Goal: Entertainment & Leisure: Browse casually

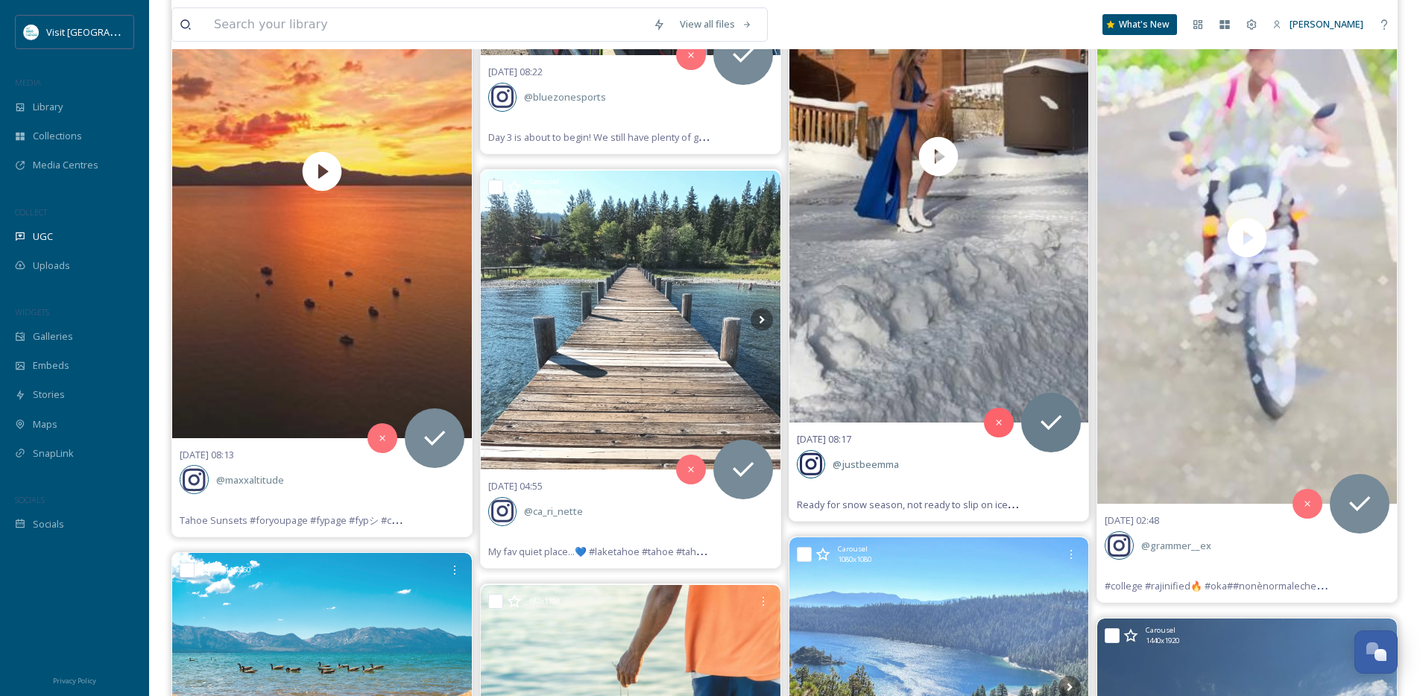
scroll to position [2147, 0]
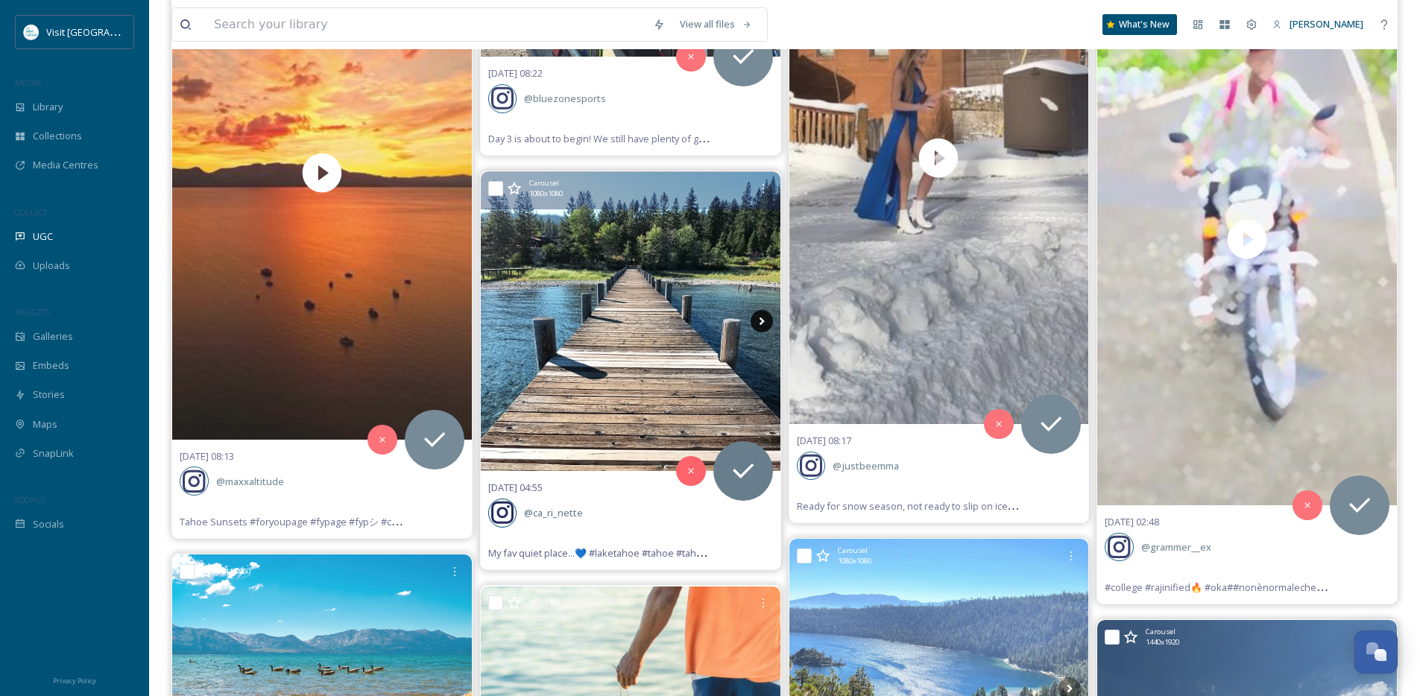
click at [766, 320] on icon at bounding box center [761, 321] width 22 height 22
click at [761, 321] on icon at bounding box center [761, 321] width 5 height 8
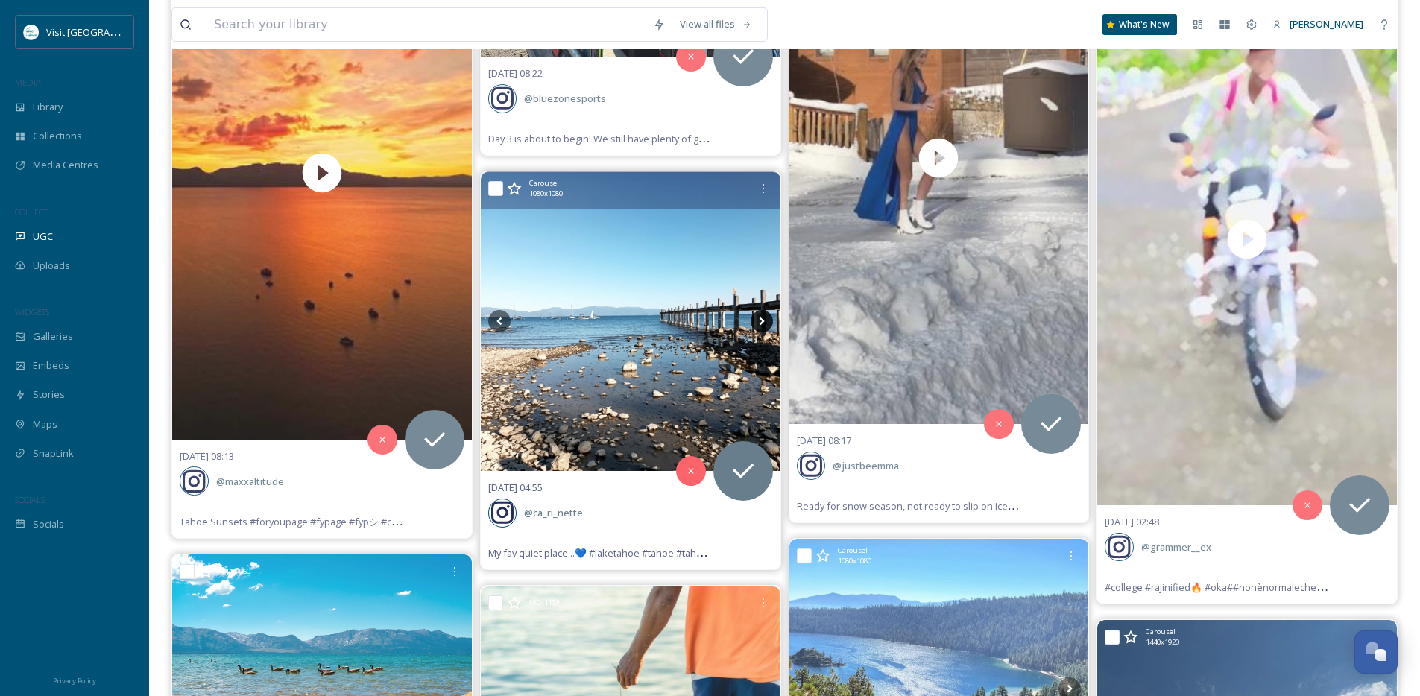
click at [761, 321] on icon at bounding box center [761, 321] width 5 height 8
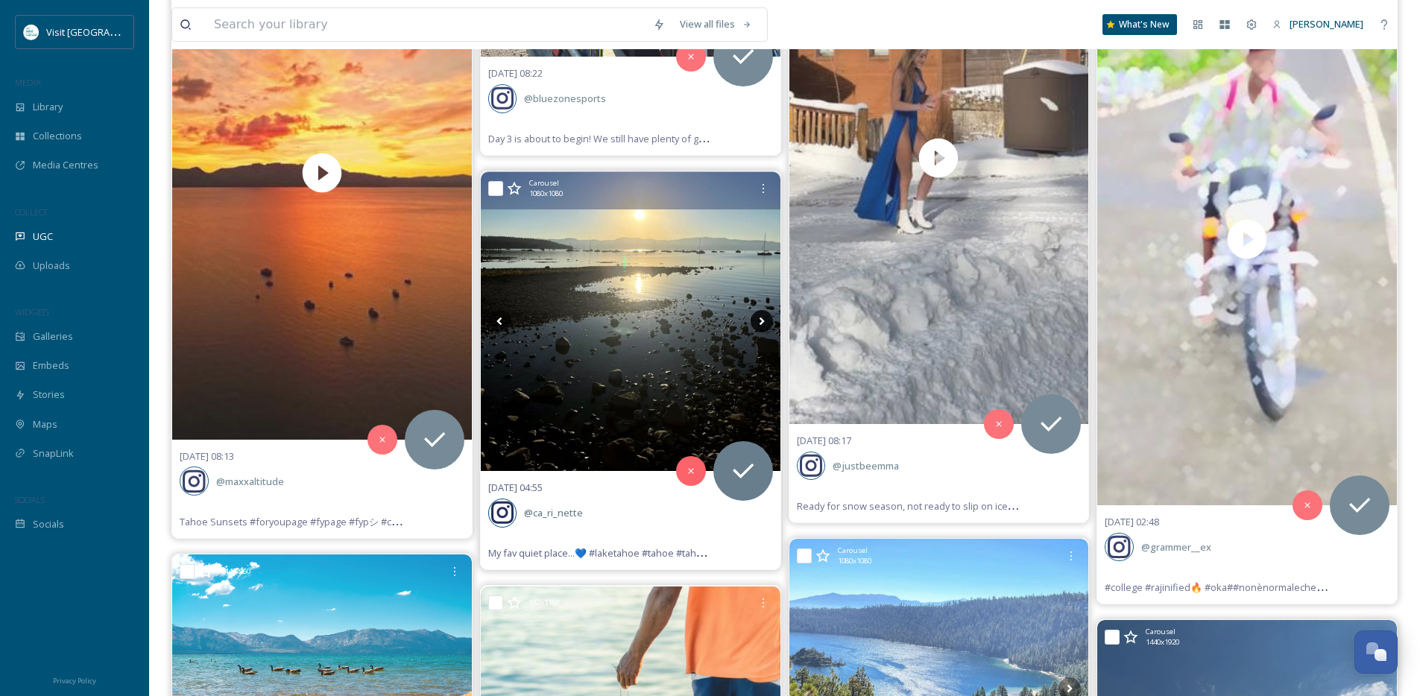
click at [761, 321] on icon at bounding box center [761, 321] width 5 height 8
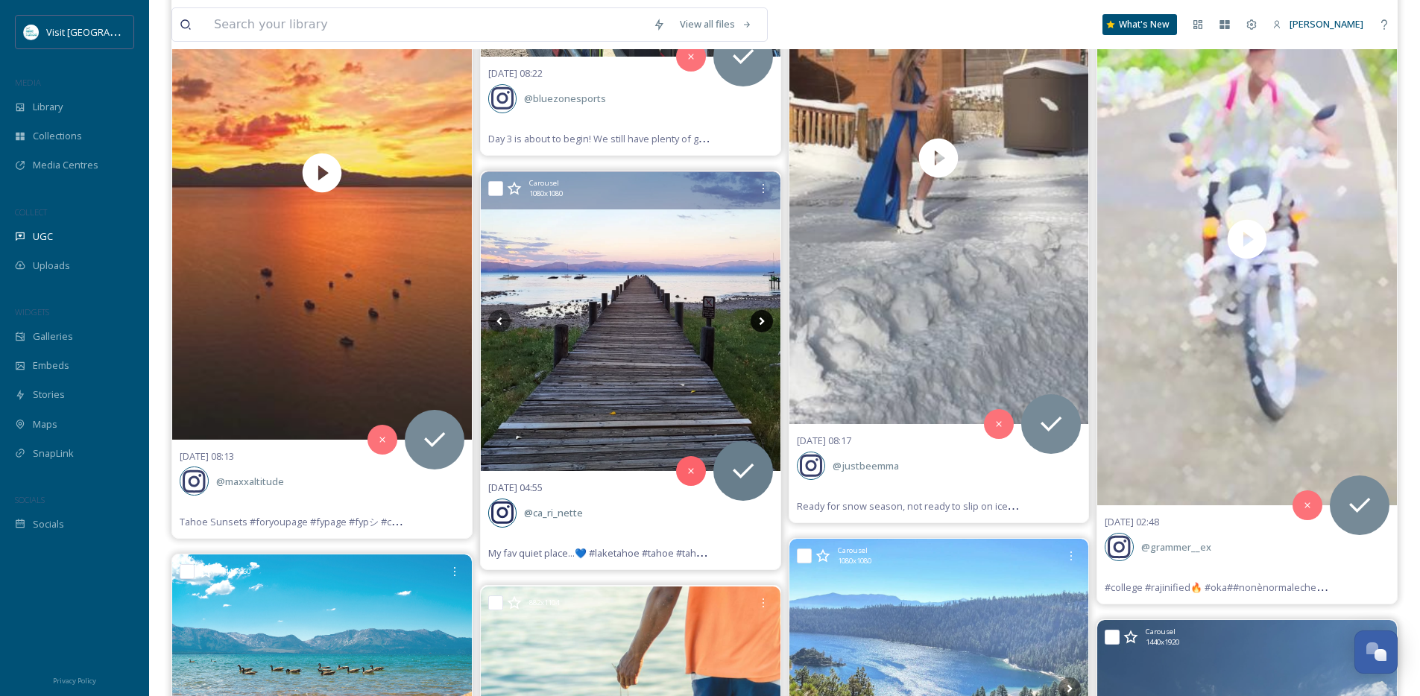
click at [761, 321] on icon at bounding box center [761, 321] width 5 height 8
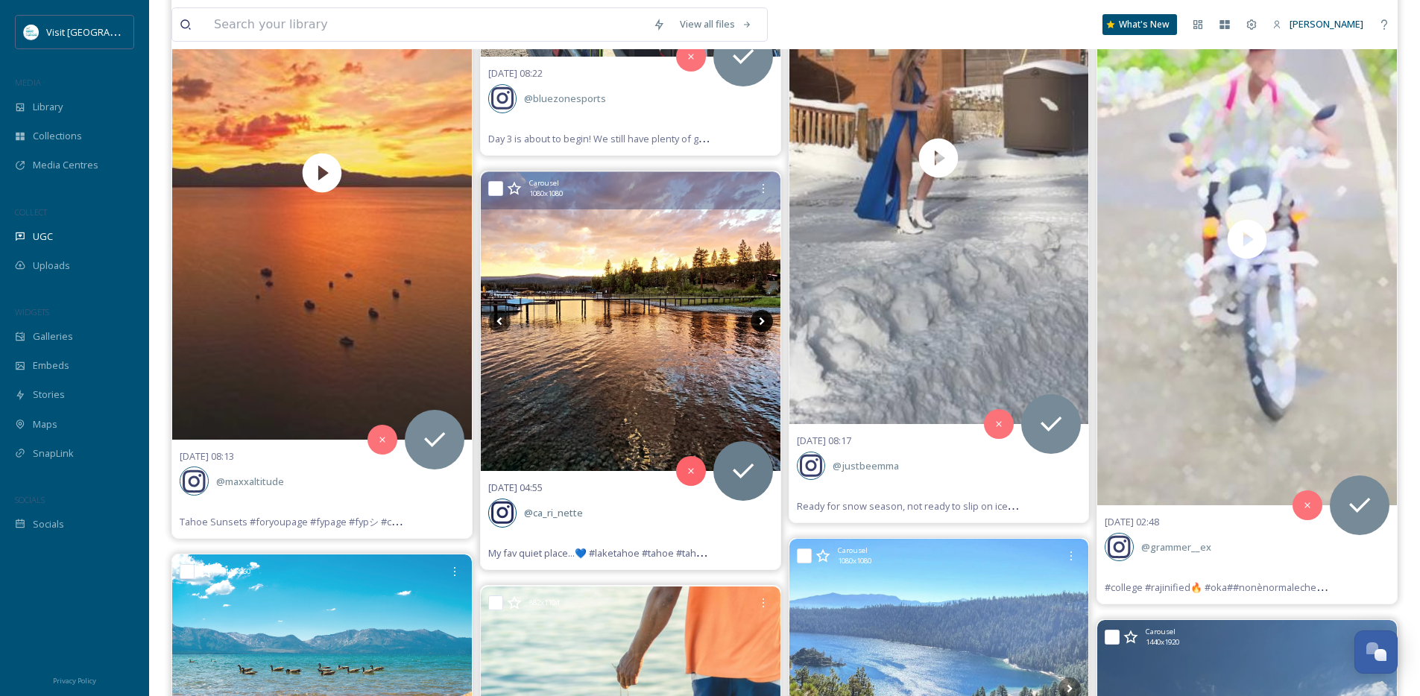
click at [761, 321] on icon at bounding box center [761, 321] width 5 height 8
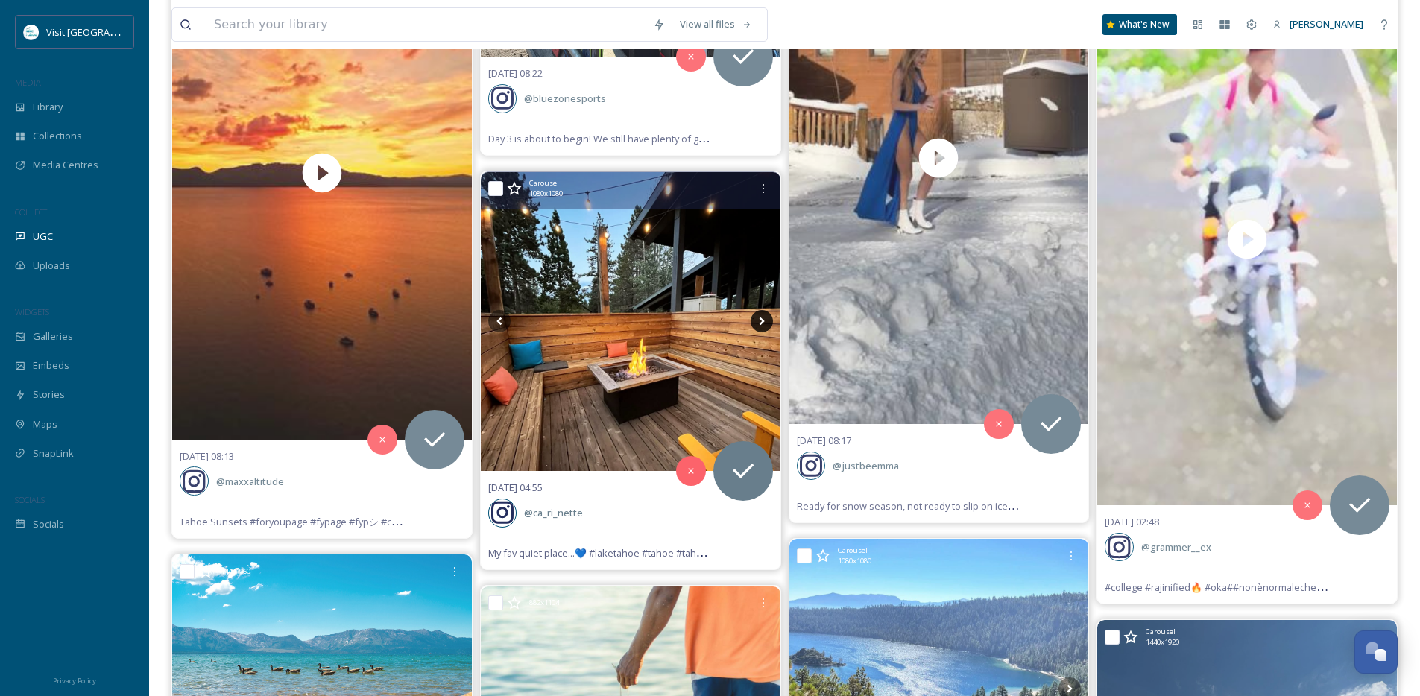
click at [761, 321] on icon at bounding box center [761, 321] width 5 height 8
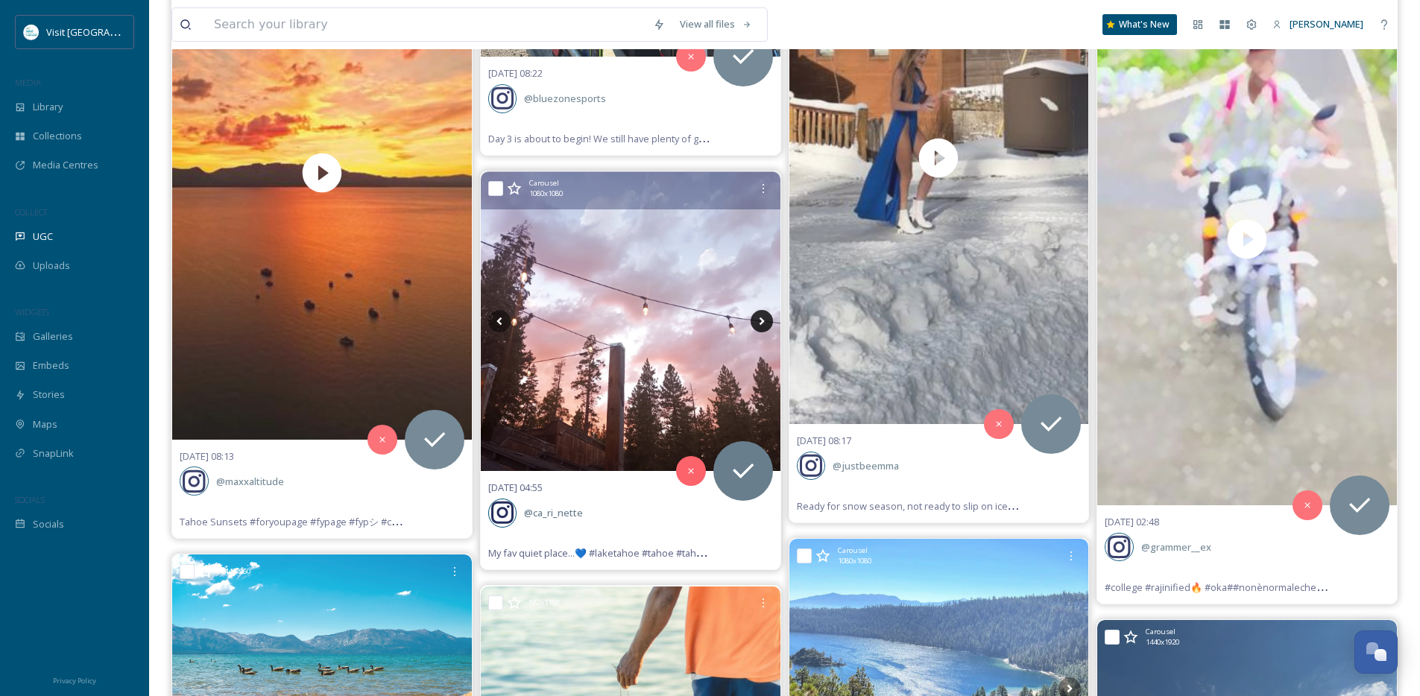
click at [761, 321] on icon at bounding box center [761, 321] width 5 height 8
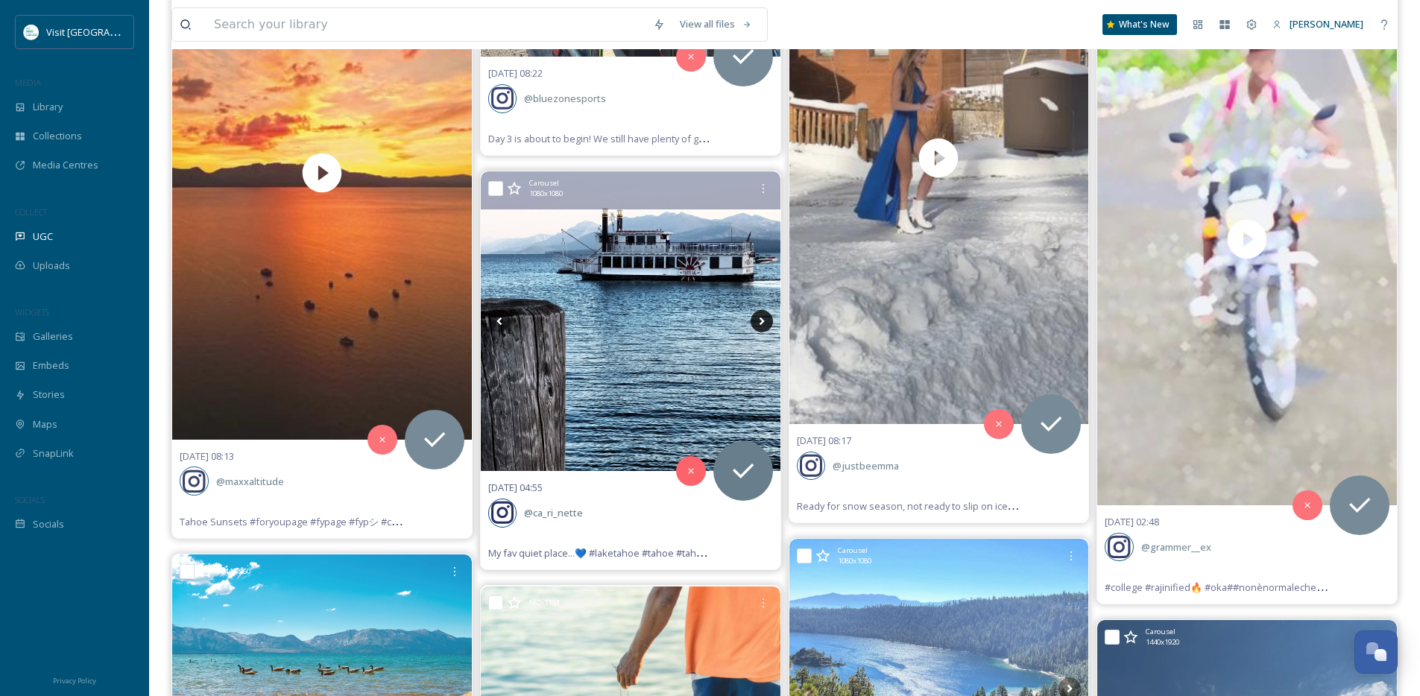
click at [761, 321] on icon at bounding box center [761, 321] width 5 height 8
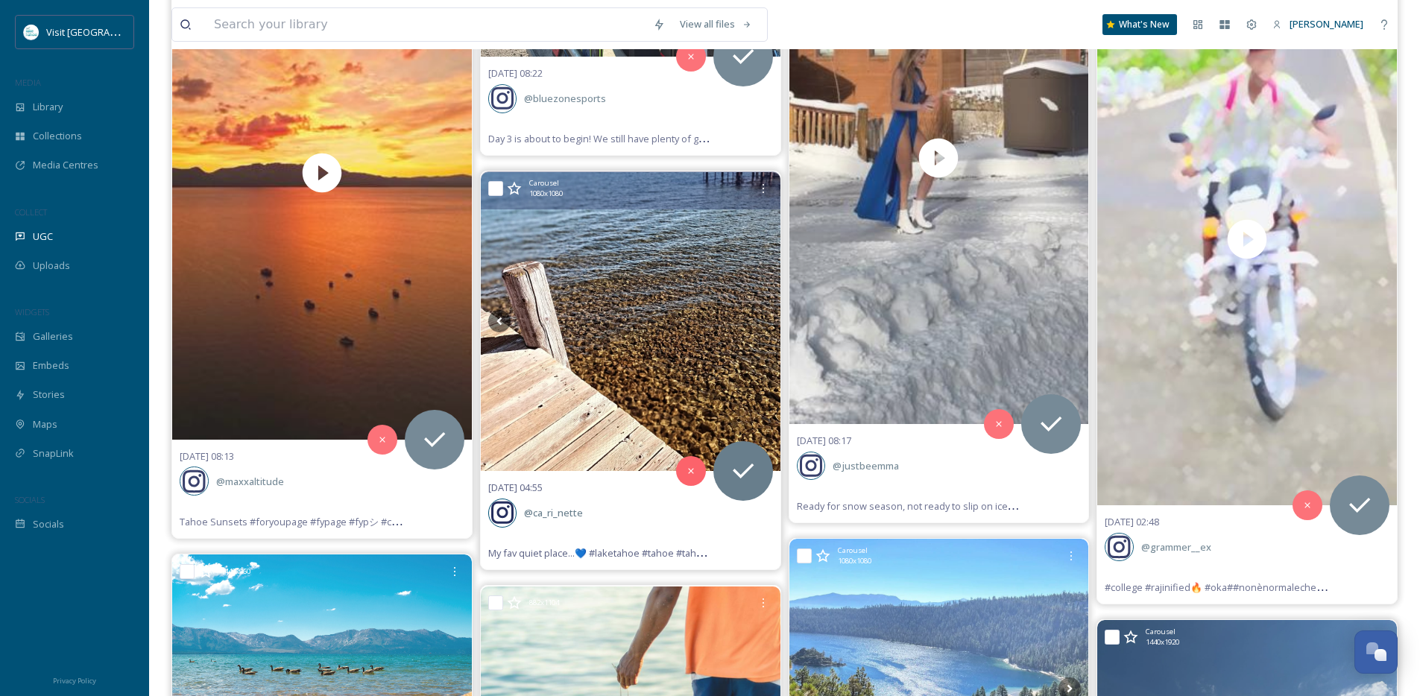
click at [676, 428] on img at bounding box center [631, 322] width 300 height 300
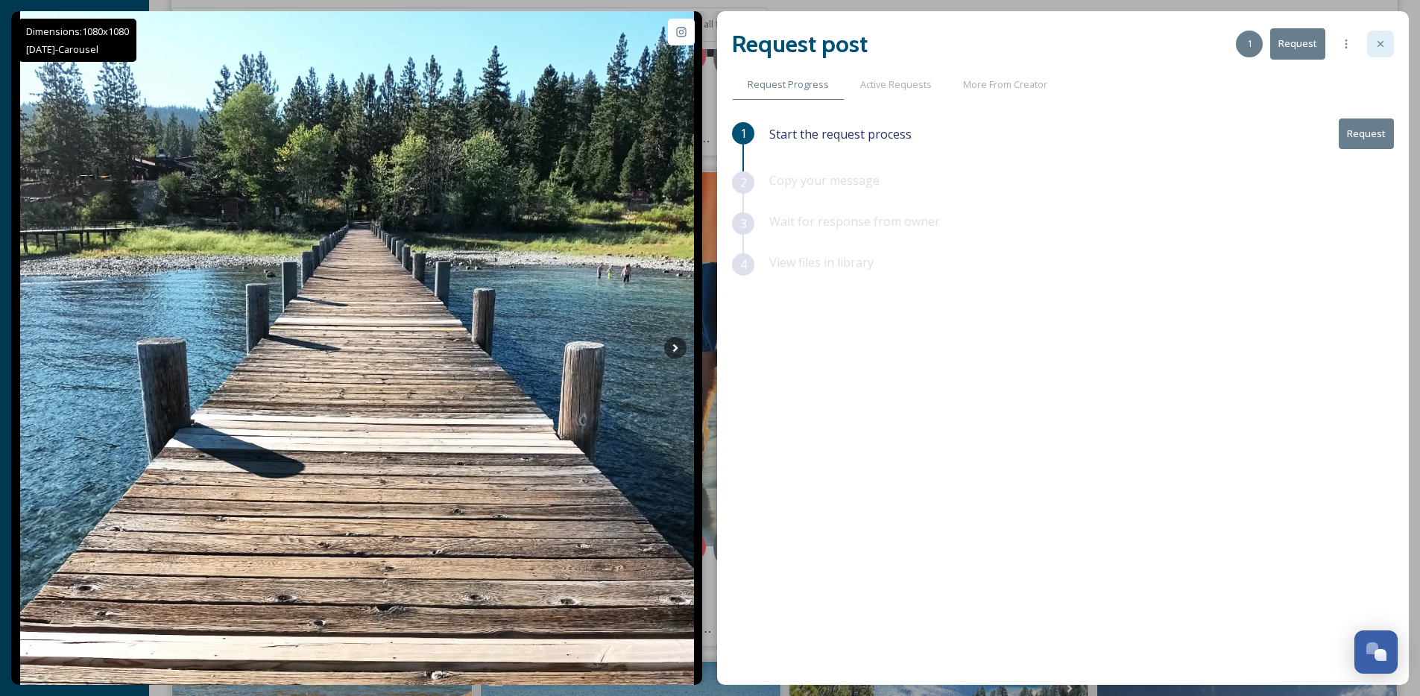
click at [1386, 45] on div at bounding box center [1380, 44] width 27 height 27
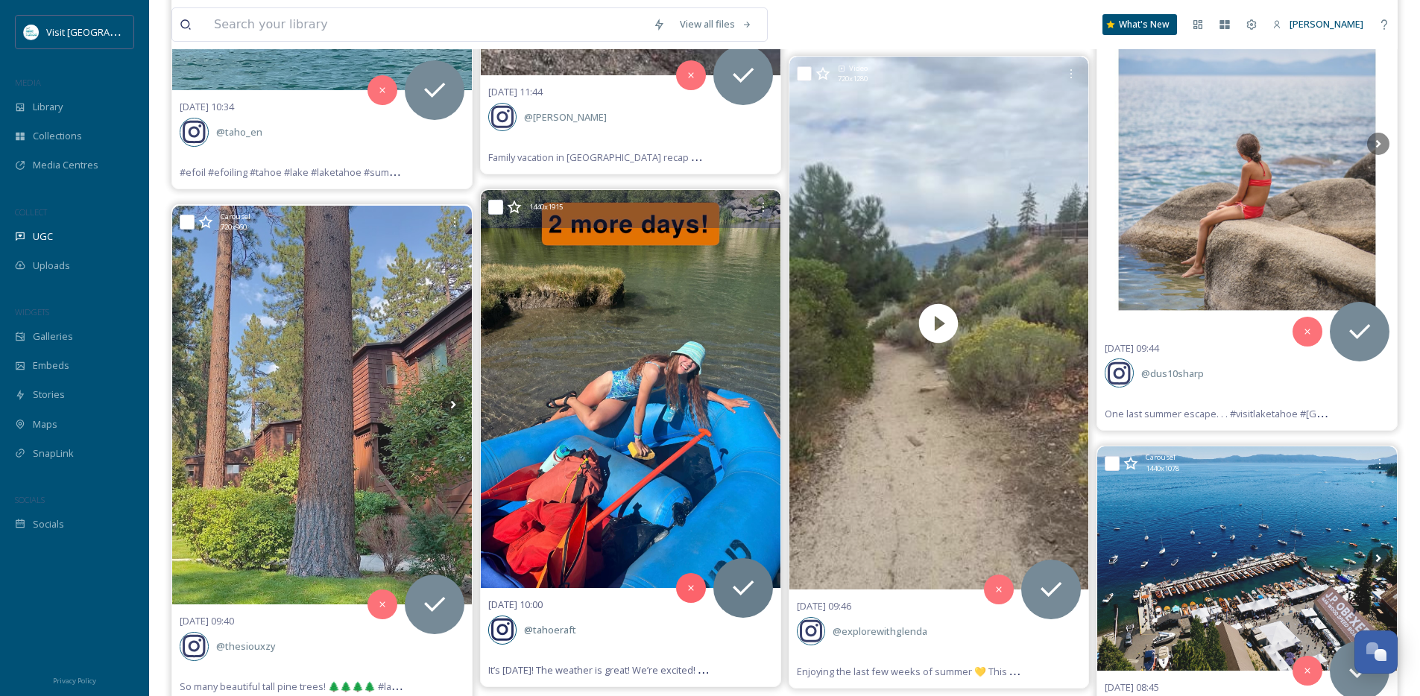
scroll to position [689, 0]
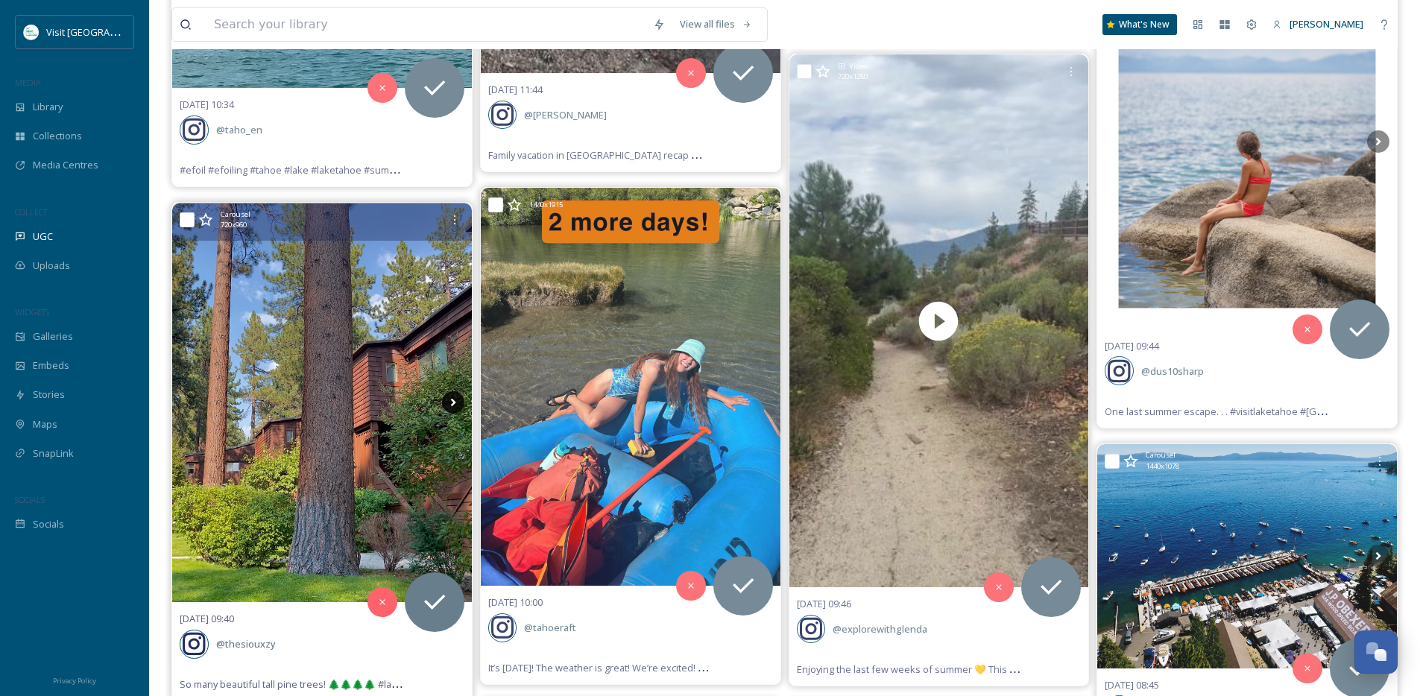
click at [456, 400] on icon at bounding box center [453, 402] width 22 height 22
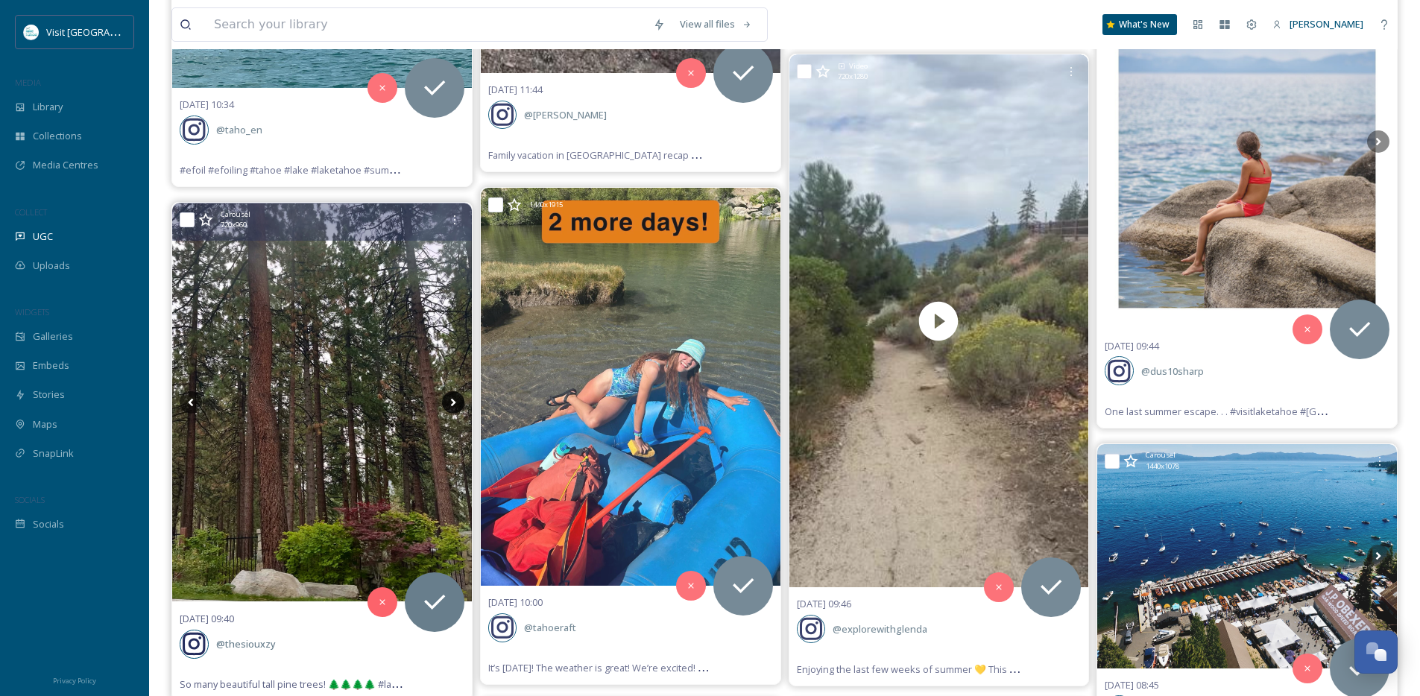
click at [456, 400] on icon at bounding box center [453, 402] width 22 height 22
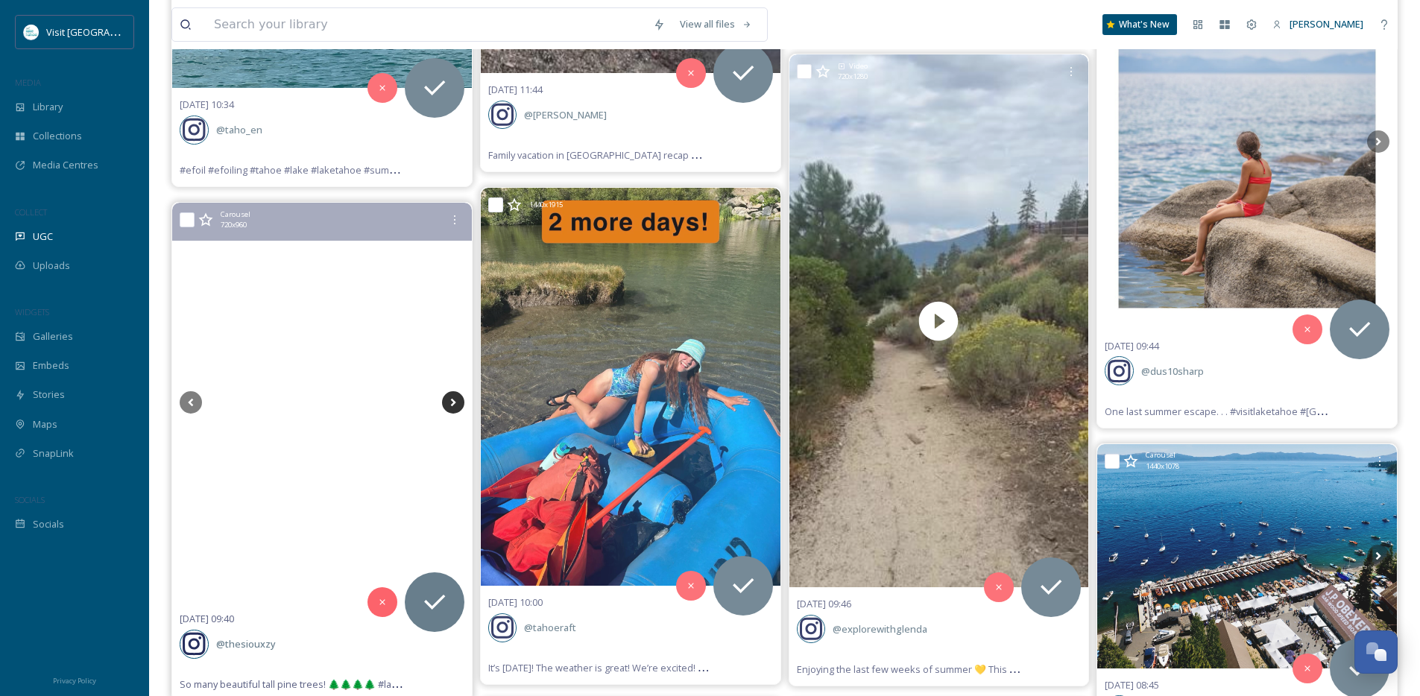
click at [456, 400] on icon at bounding box center [453, 402] width 22 height 22
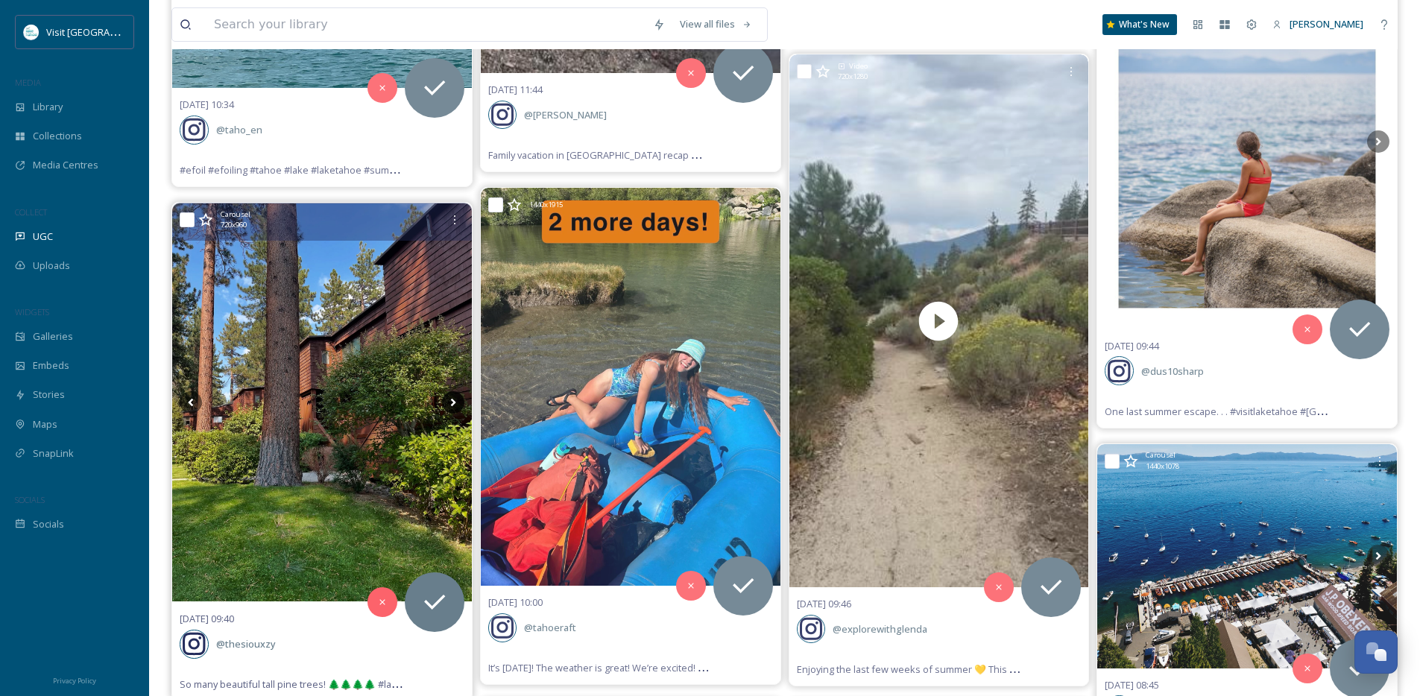
click at [456, 400] on icon at bounding box center [453, 402] width 22 height 22
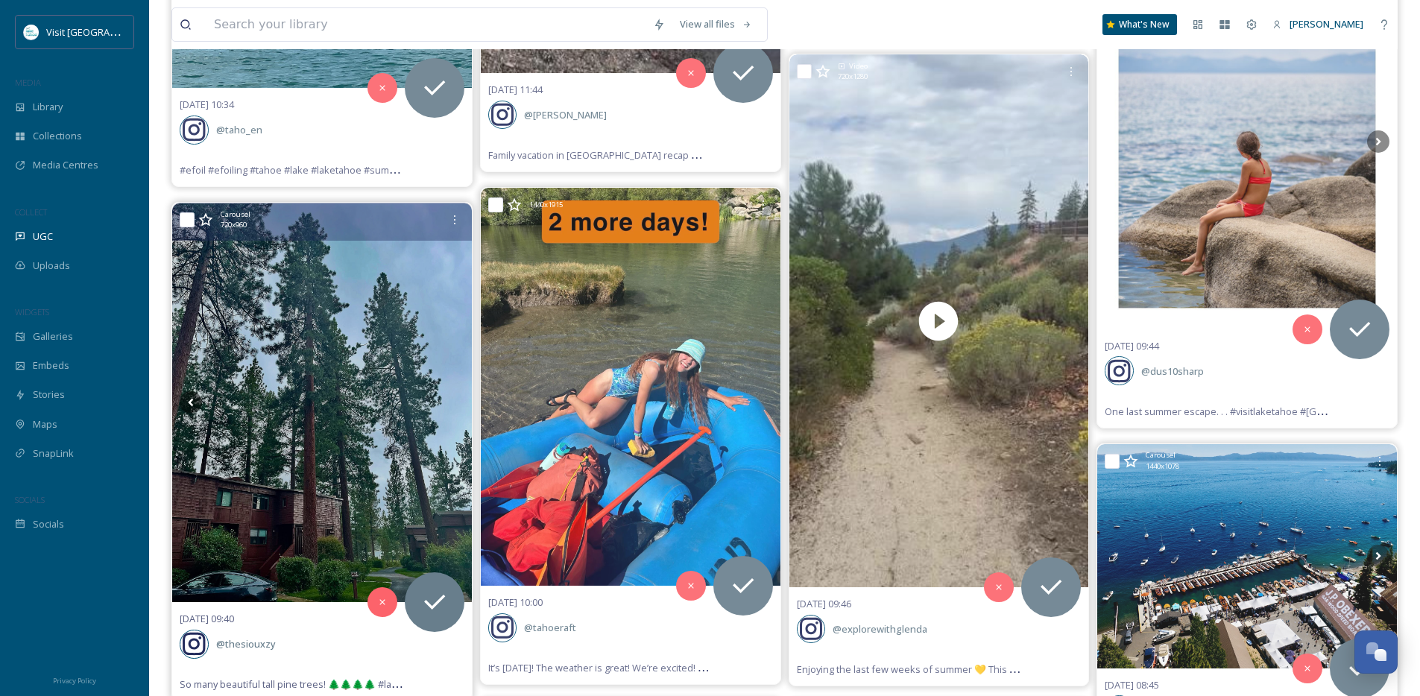
click at [456, 400] on icon at bounding box center [453, 402] width 22 height 22
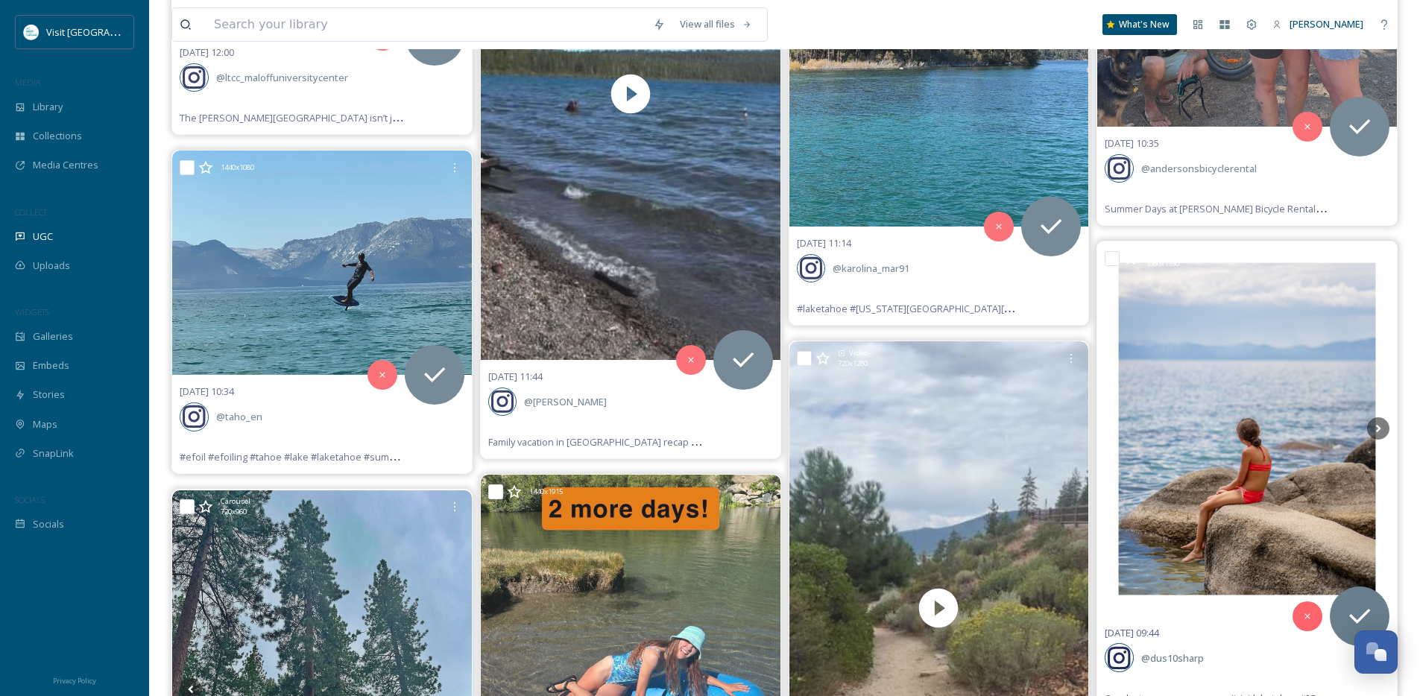
scroll to position [400, 0]
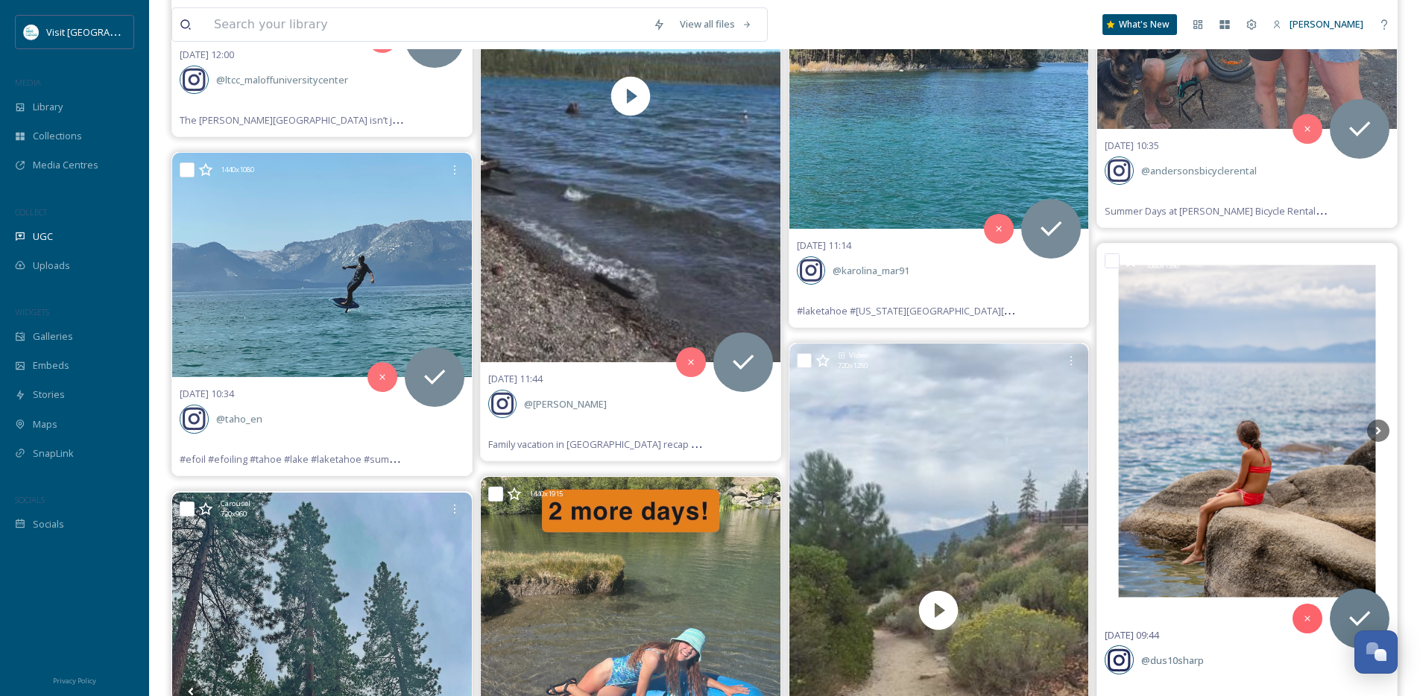
click at [1394, 427] on img at bounding box center [1247, 431] width 300 height 374
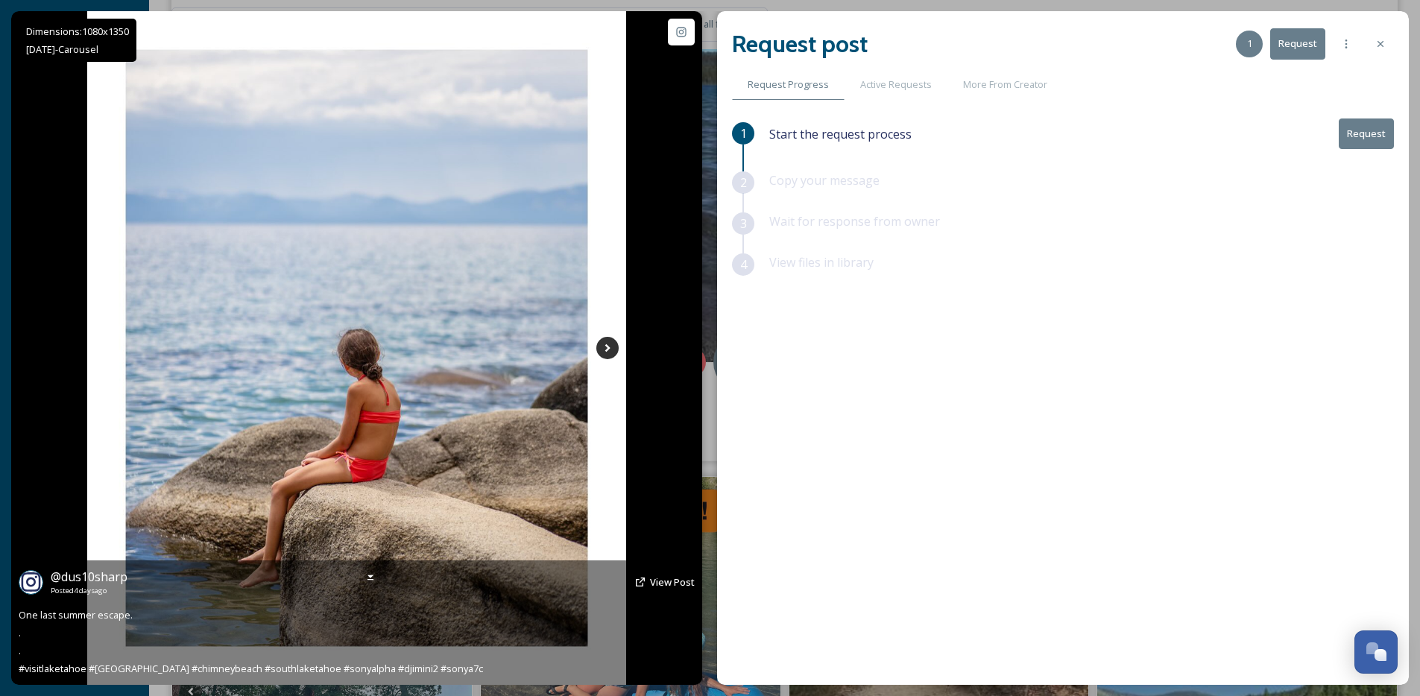
click at [608, 355] on icon at bounding box center [607, 348] width 22 height 22
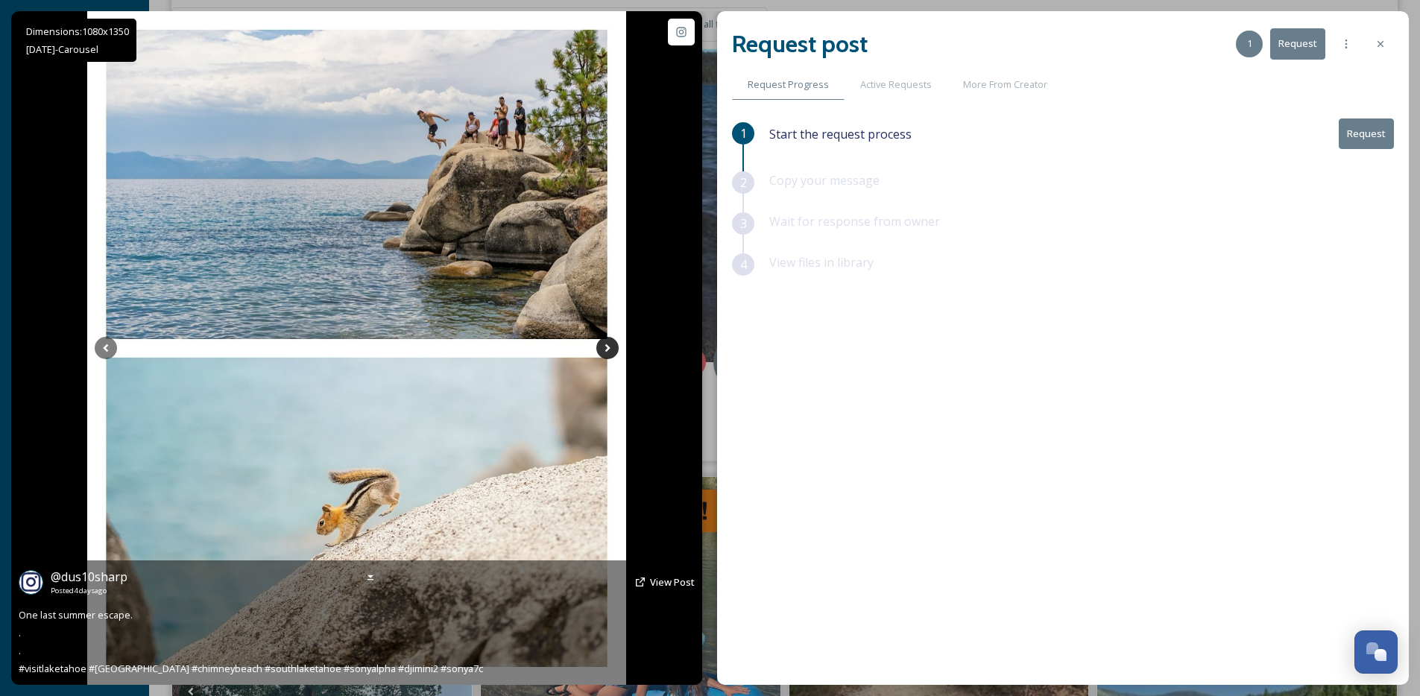
click at [608, 355] on icon at bounding box center [607, 348] width 22 height 22
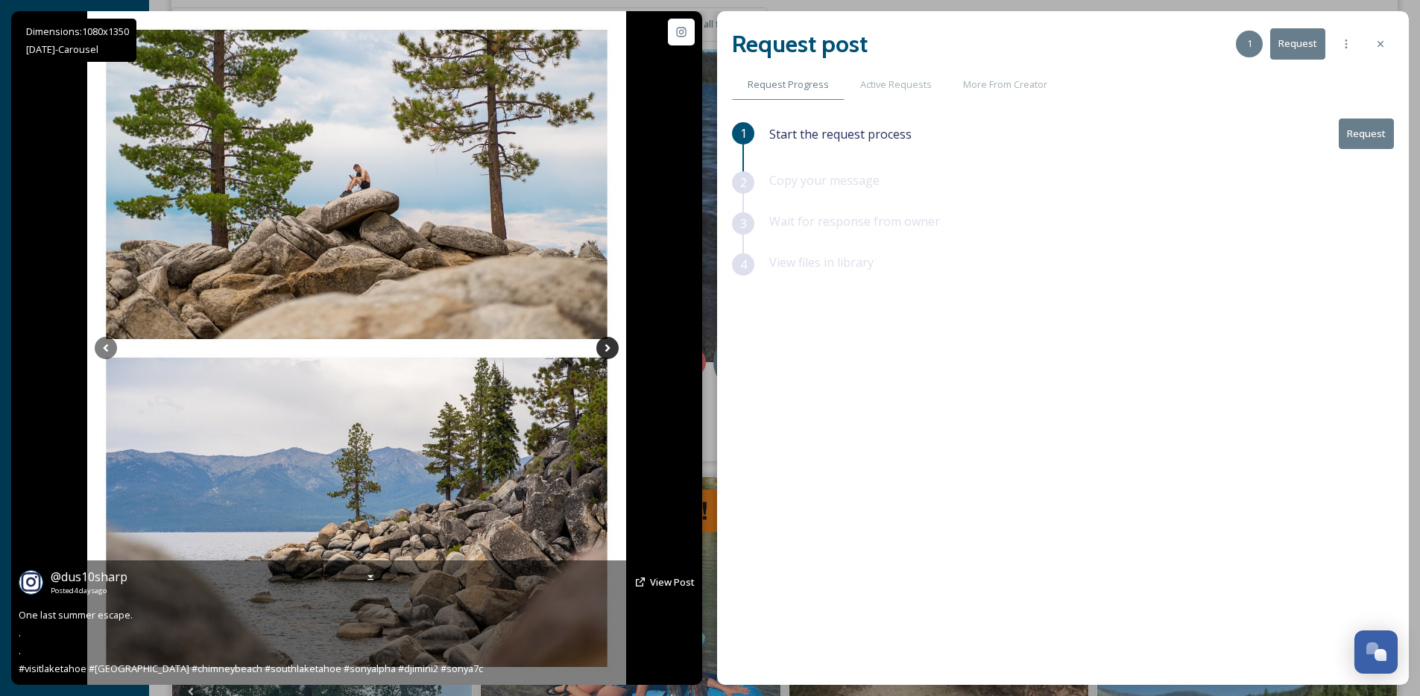
click at [608, 355] on icon at bounding box center [607, 348] width 22 height 22
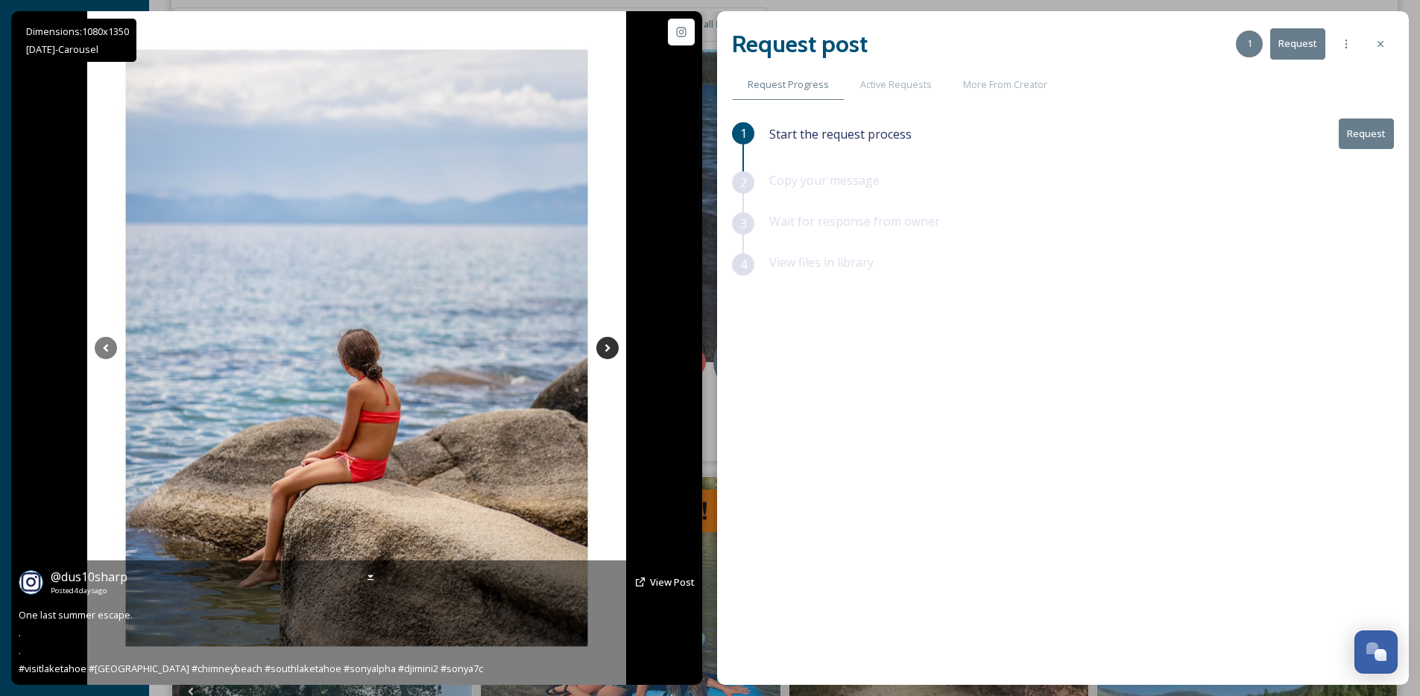
click at [608, 355] on icon at bounding box center [607, 348] width 22 height 22
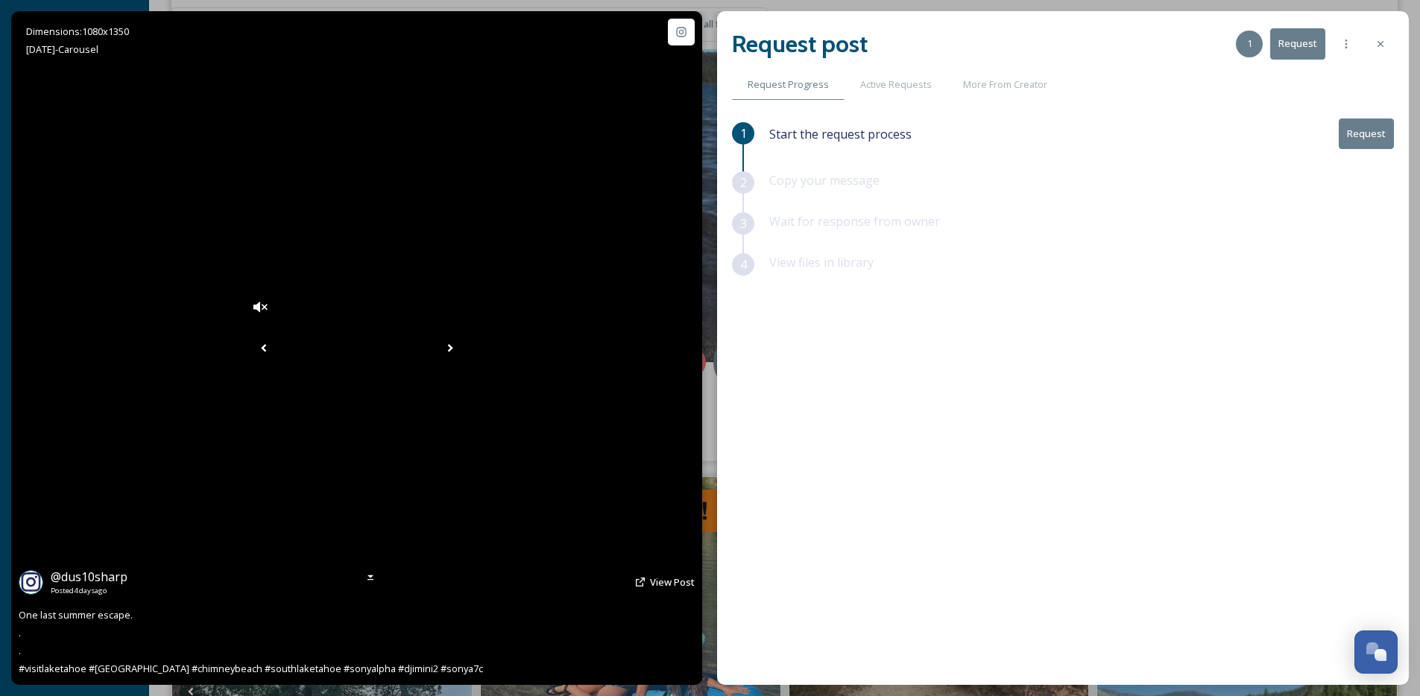
click at [461, 355] on icon at bounding box center [450, 348] width 22 height 22
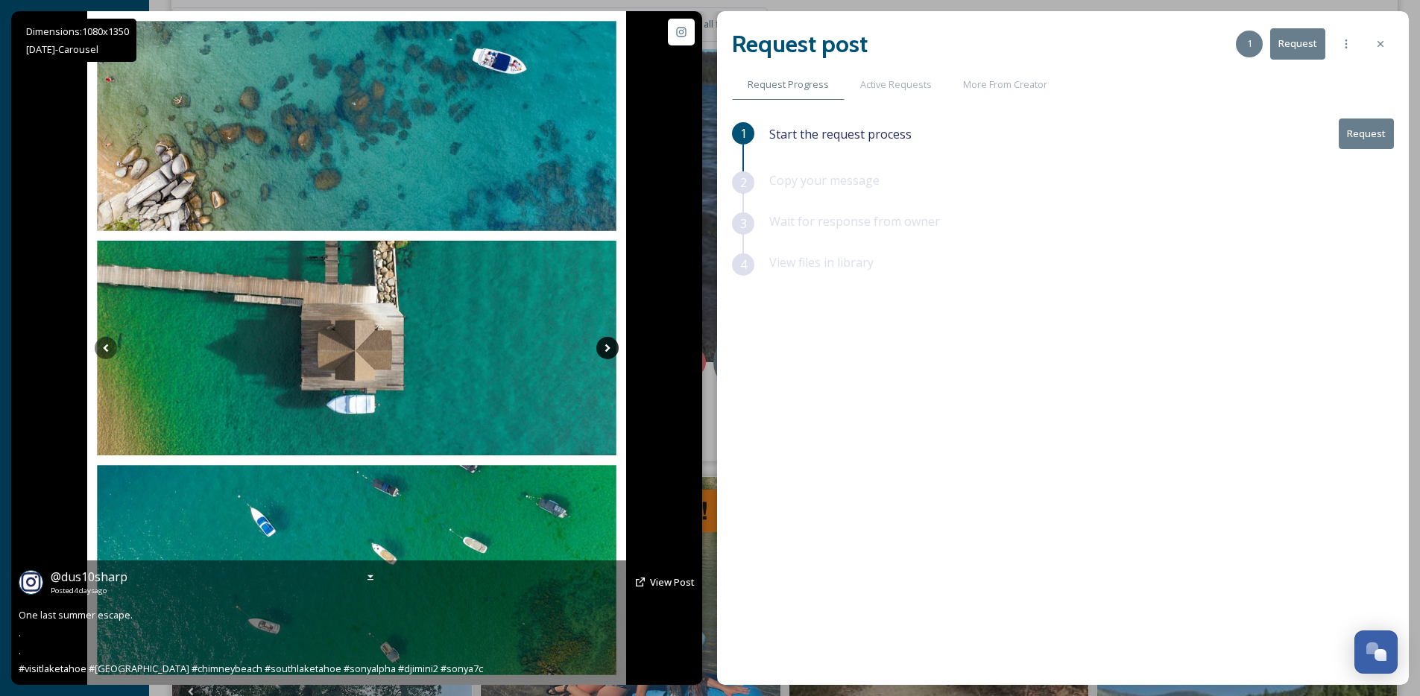
click at [608, 355] on icon at bounding box center [607, 348] width 22 height 22
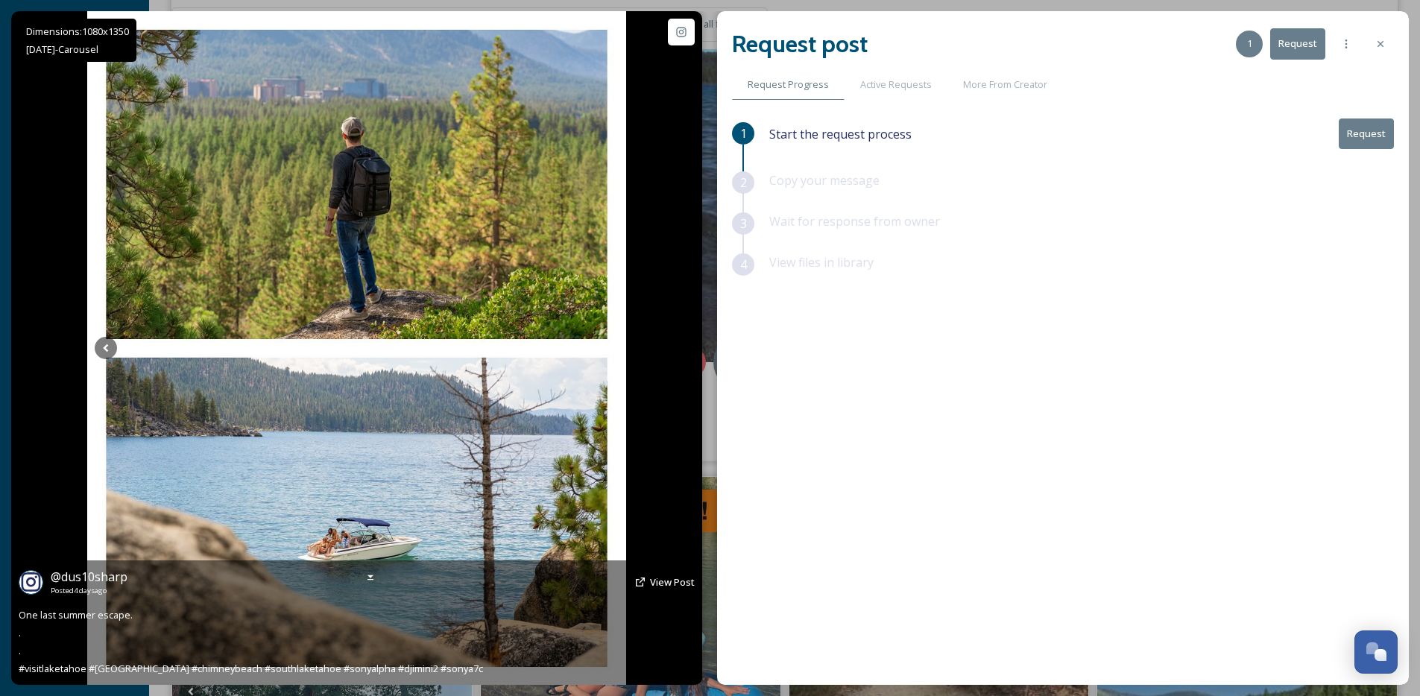
click at [608, 355] on icon at bounding box center [607, 348] width 22 height 22
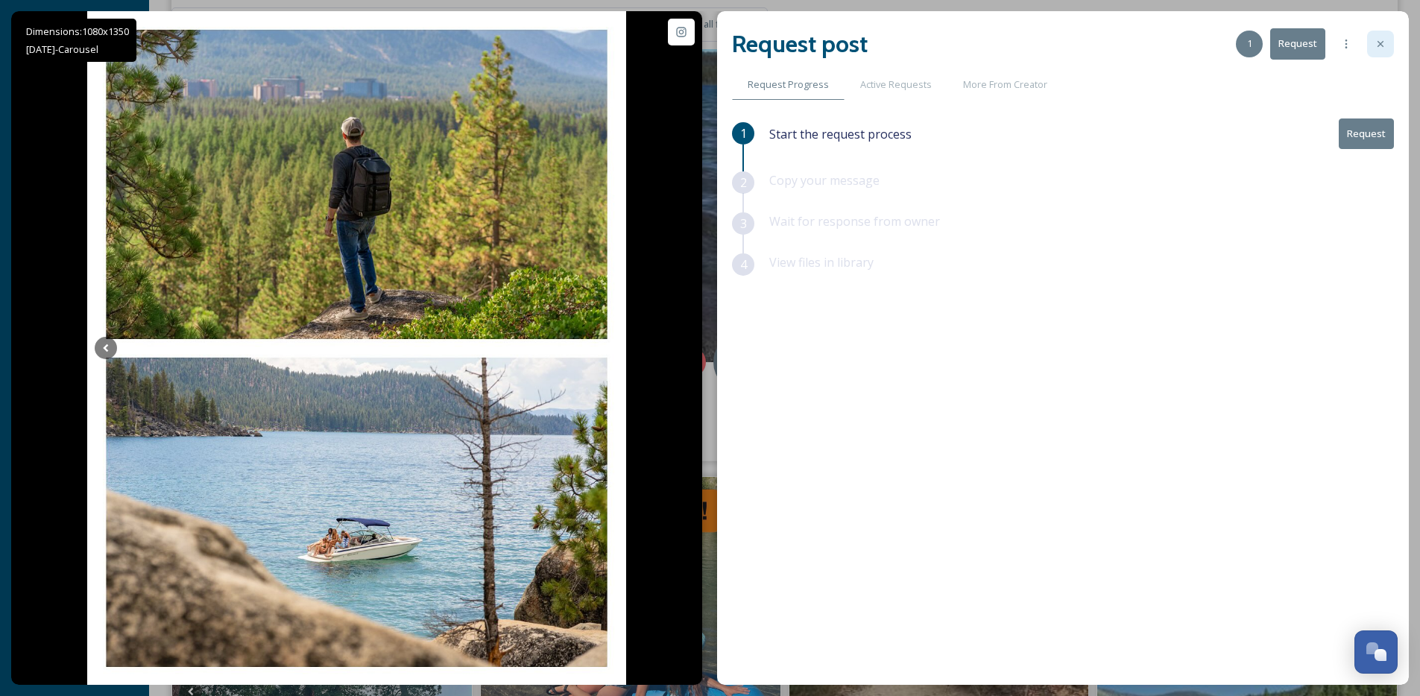
click at [1379, 38] on icon at bounding box center [1380, 44] width 12 height 12
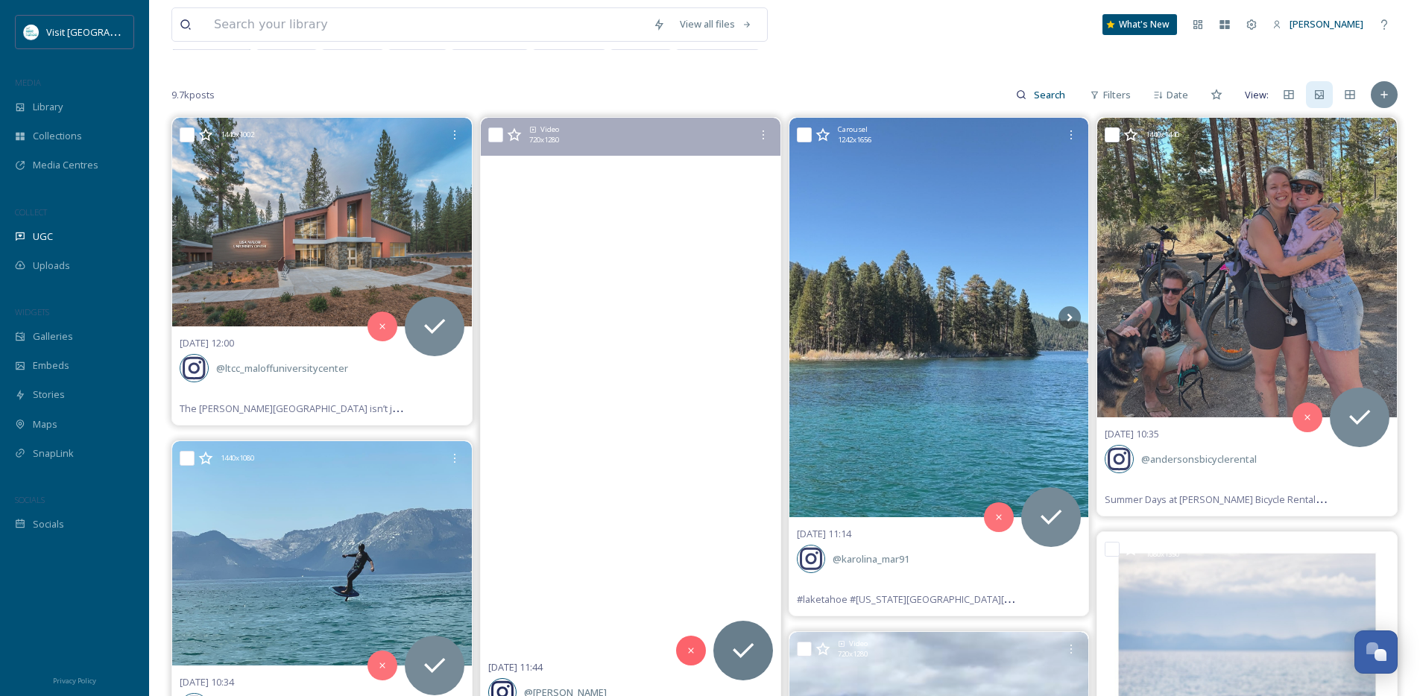
scroll to position [91, 0]
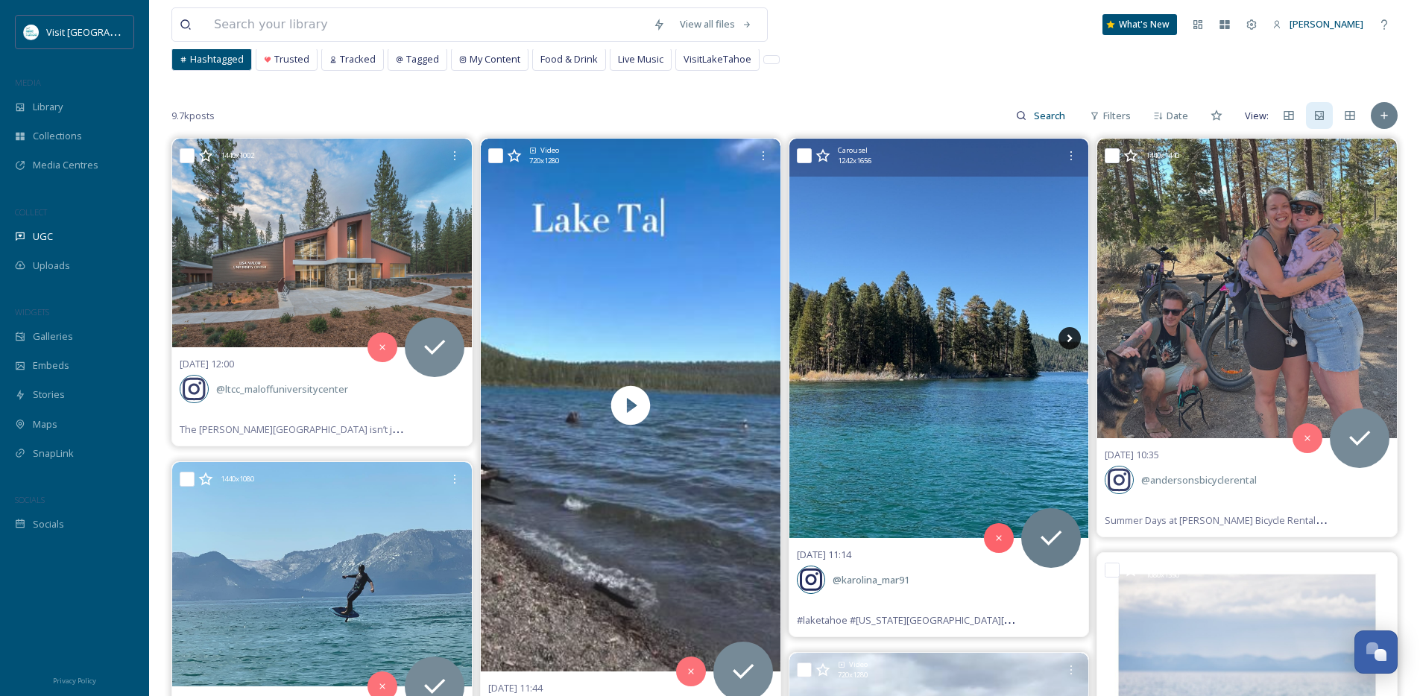
click at [1065, 338] on icon at bounding box center [1069, 338] width 22 height 22
click at [1065, 339] on icon at bounding box center [1069, 338] width 22 height 22
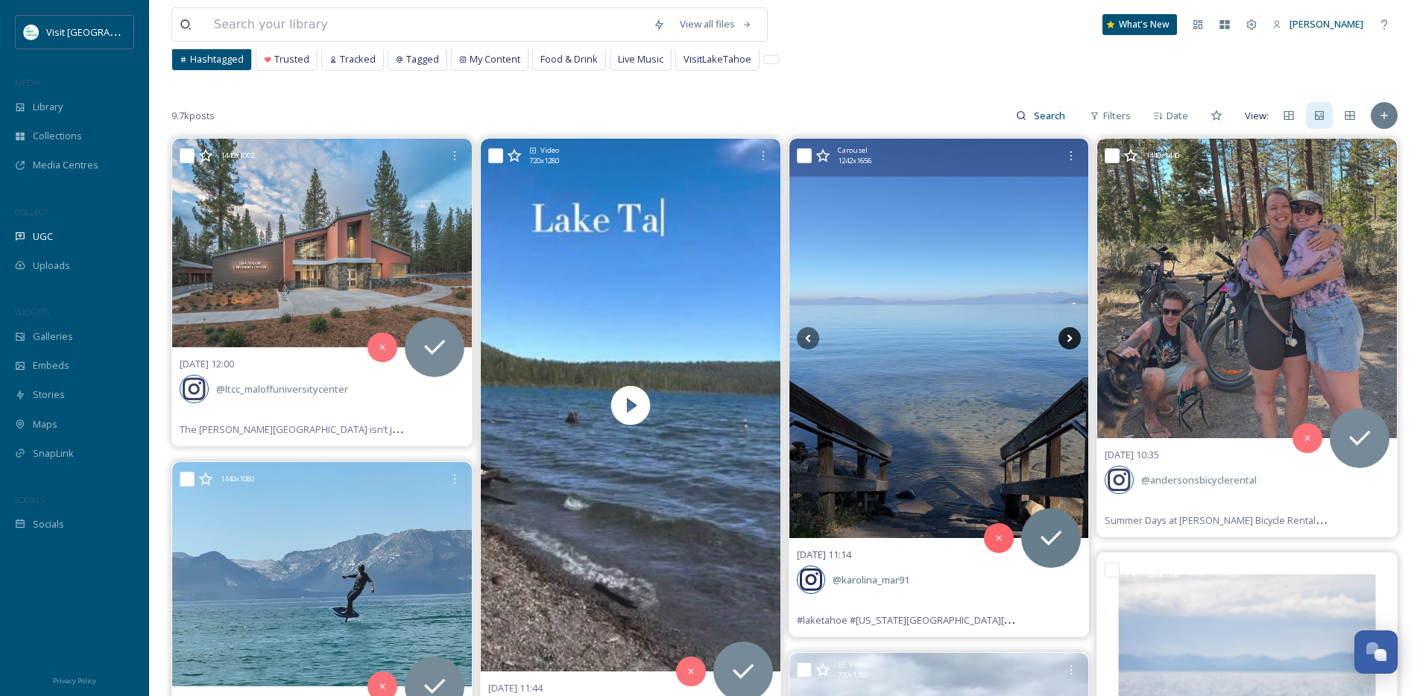
click at [1065, 339] on icon at bounding box center [1069, 338] width 22 height 22
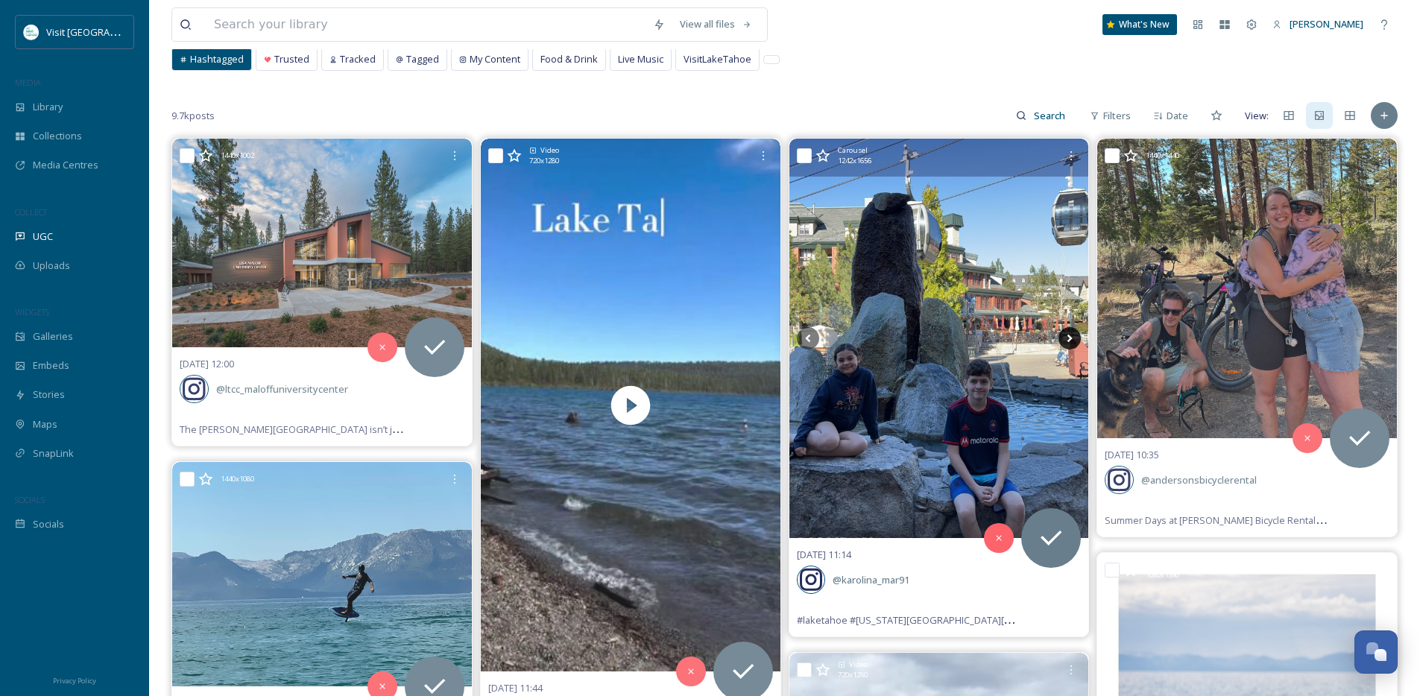
click at [1065, 339] on icon at bounding box center [1069, 338] width 22 height 22
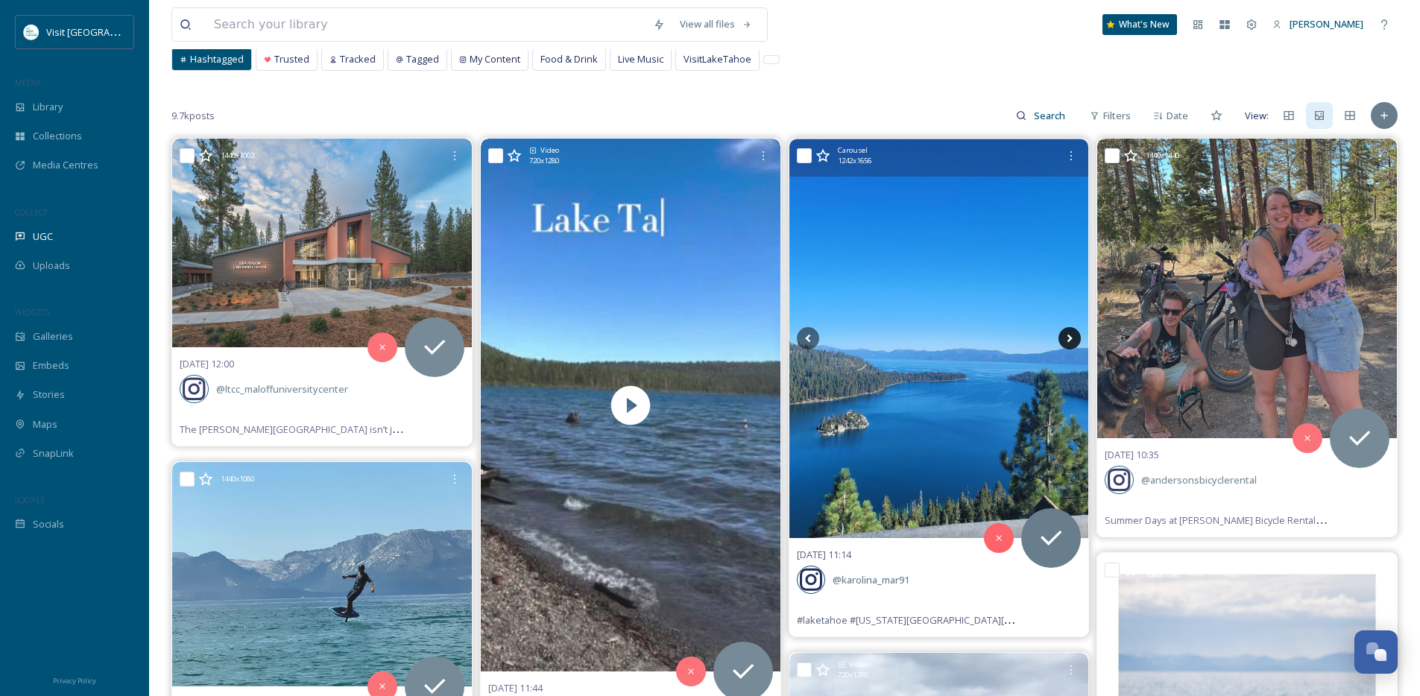
click at [1065, 339] on icon at bounding box center [1069, 338] width 22 height 22
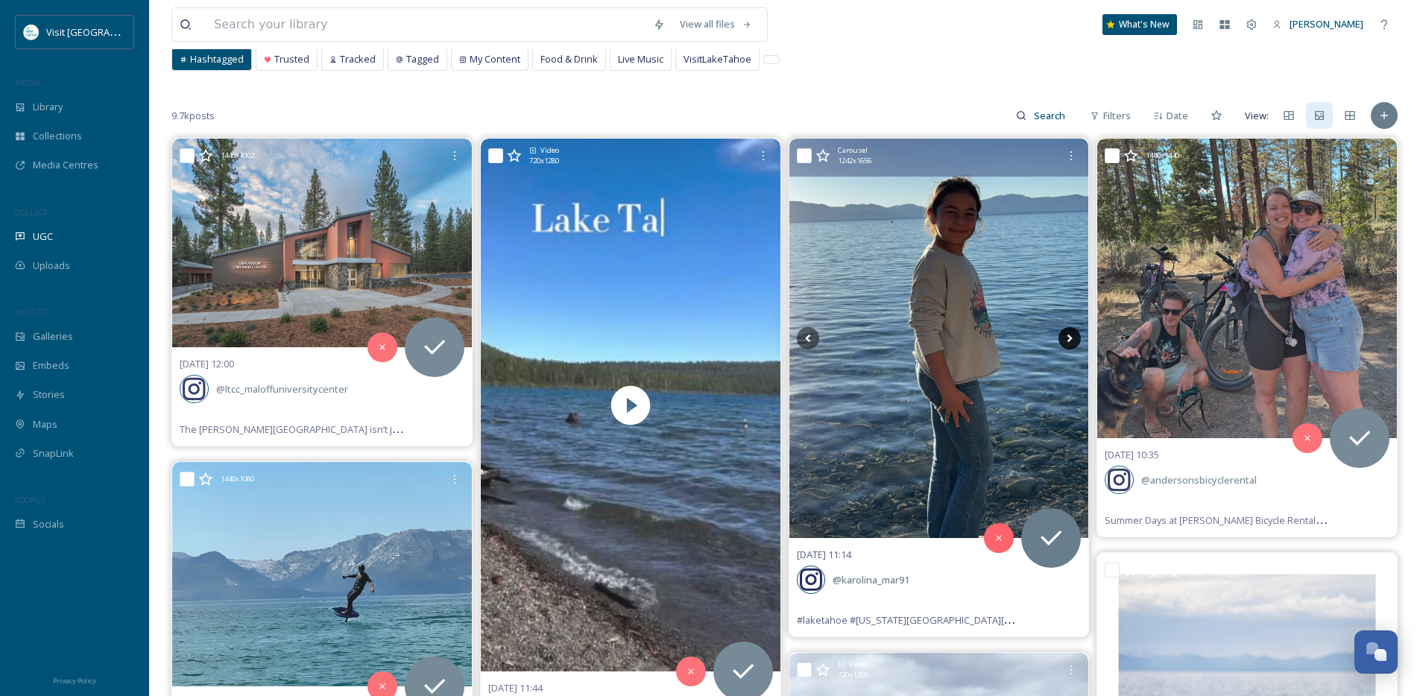
click at [1065, 339] on icon at bounding box center [1069, 338] width 22 height 22
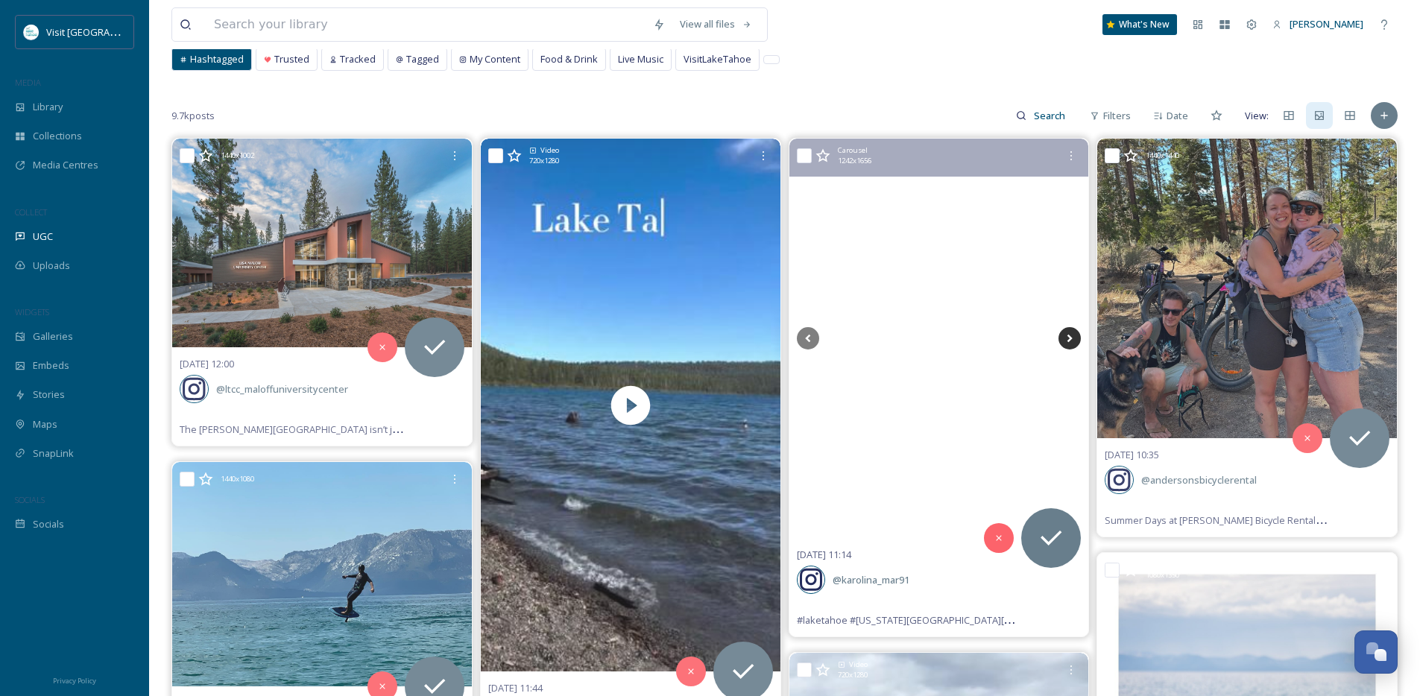
click at [1065, 339] on icon at bounding box center [1069, 338] width 22 height 22
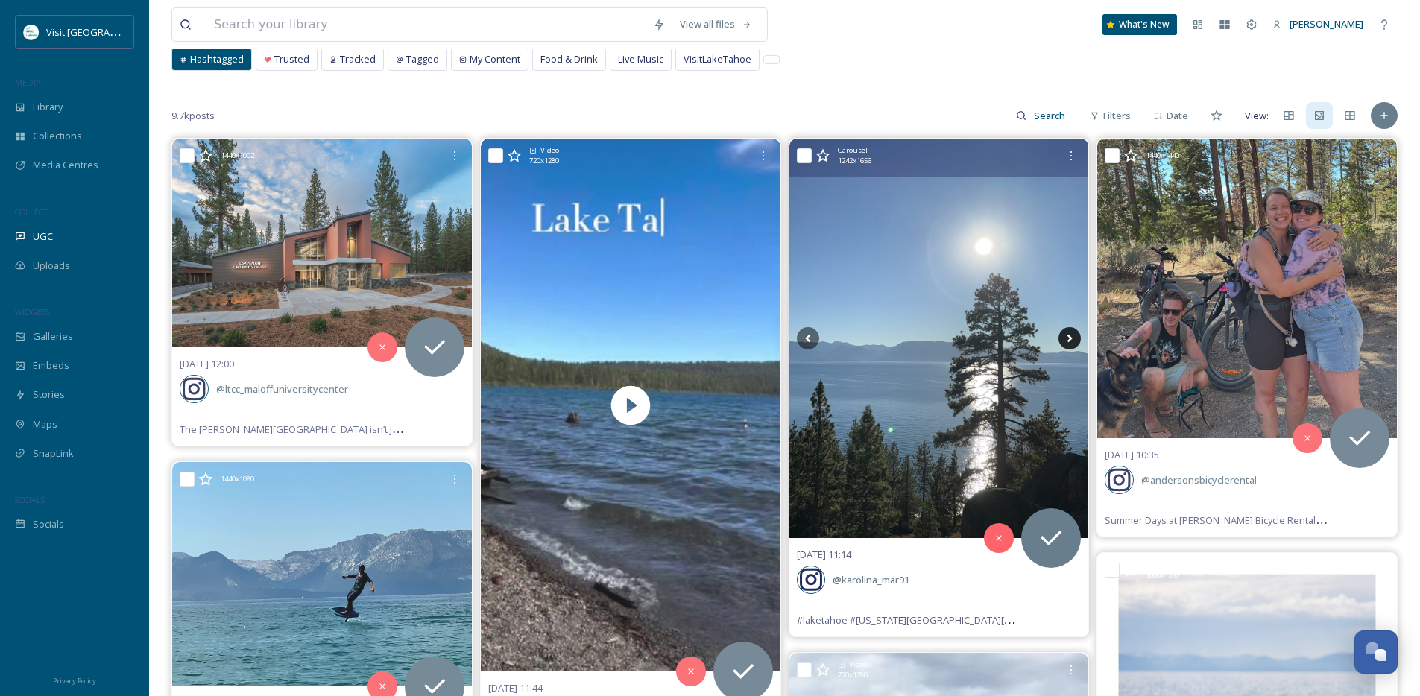
click at [1065, 339] on icon at bounding box center [1069, 338] width 22 height 22
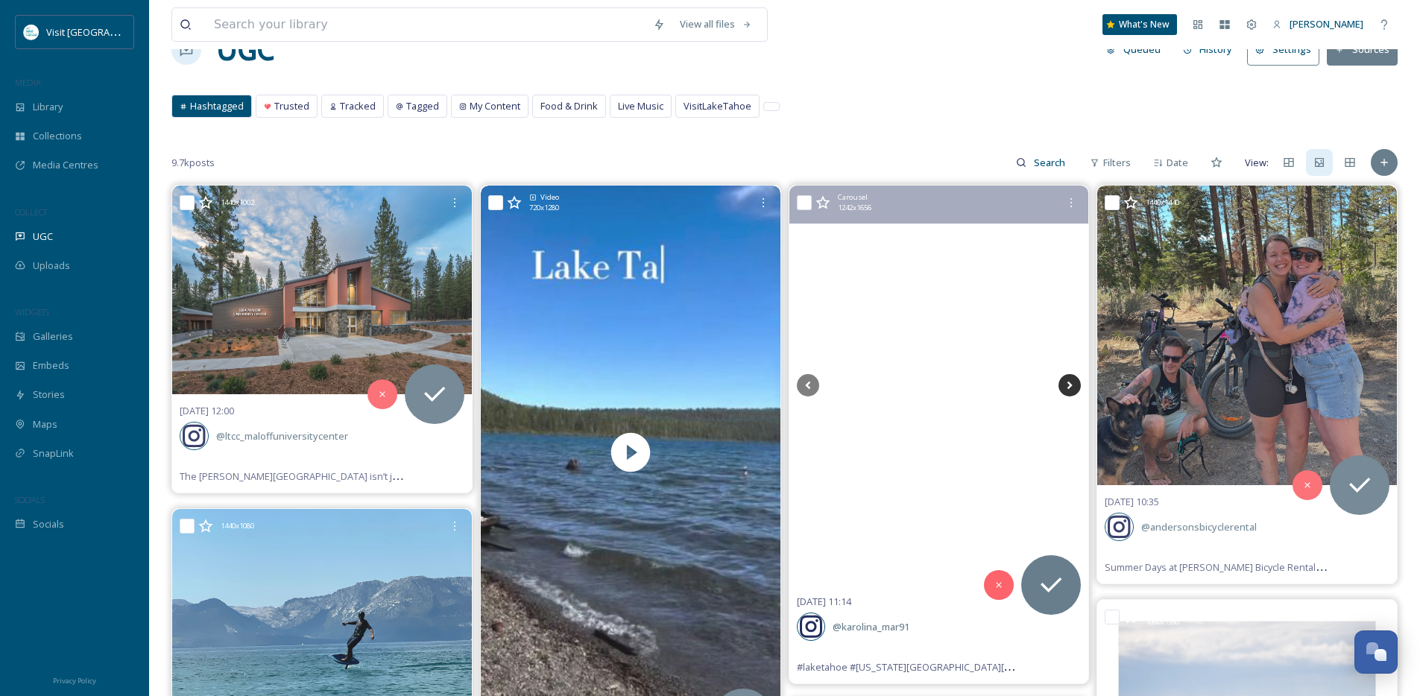
scroll to position [39, 0]
